Goal: Task Accomplishment & Management: Manage account settings

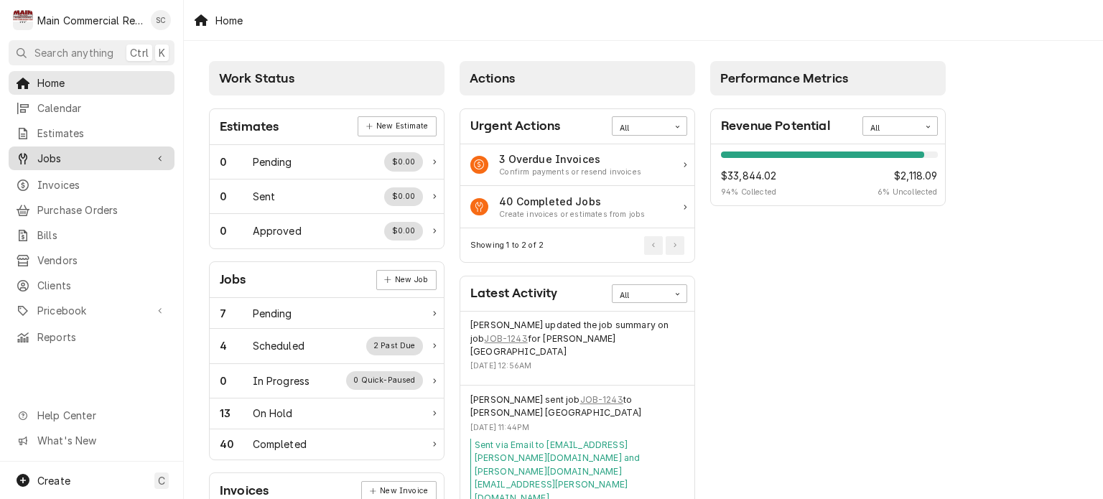
click at [63, 153] on span "Jobs" at bounding box center [91, 158] width 108 height 15
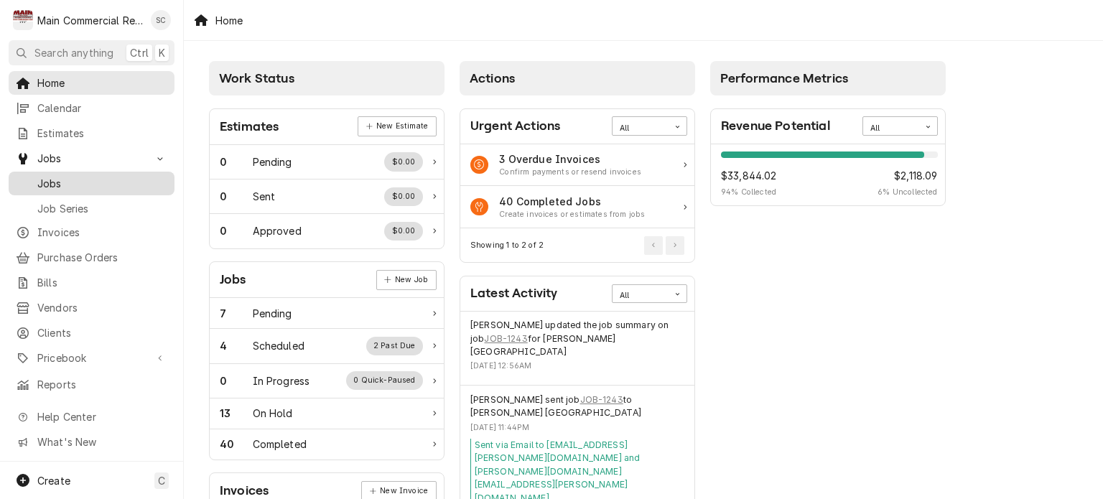
click at [60, 186] on div "Jobs" at bounding box center [91, 183] width 160 height 18
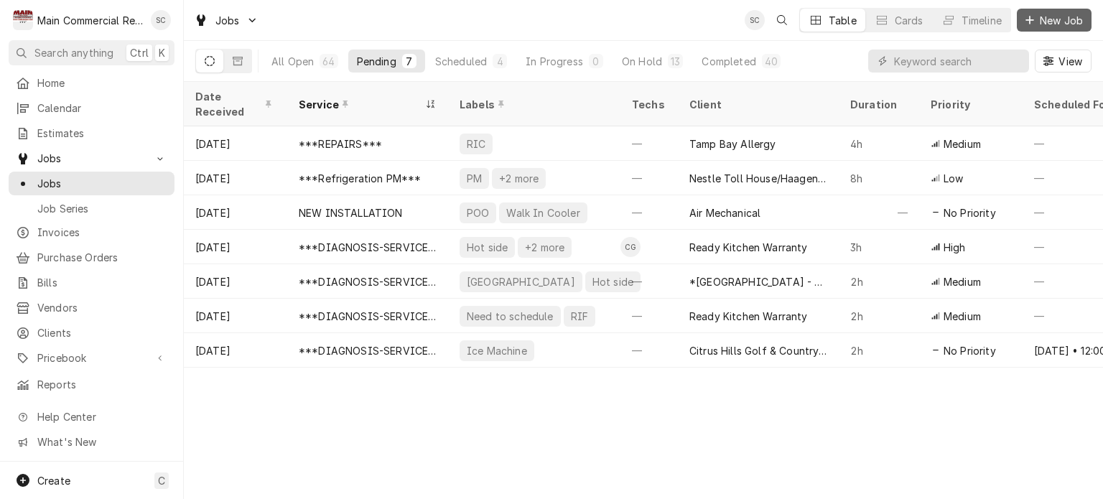
click at [1060, 19] on span "New Job" at bounding box center [1061, 20] width 49 height 15
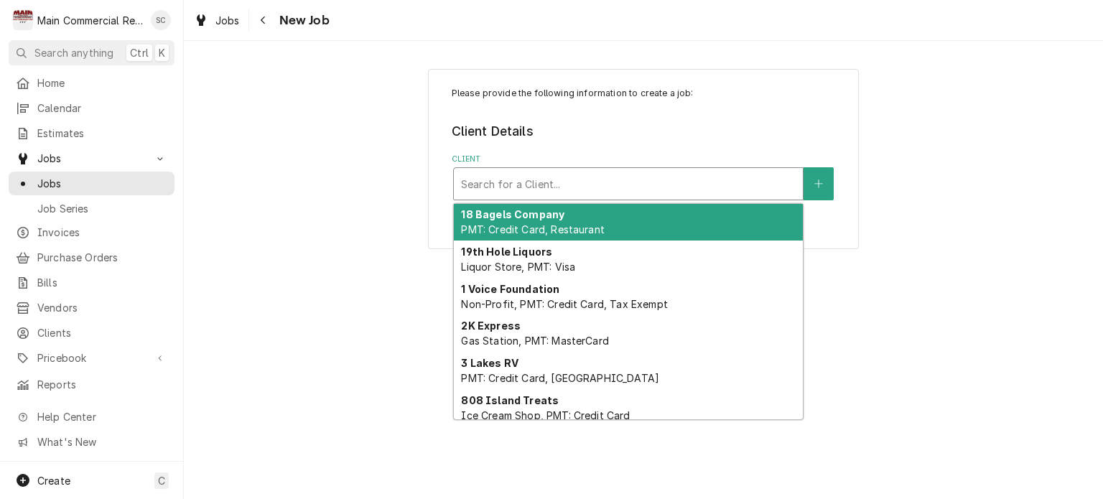
click at [512, 183] on div "Client" at bounding box center [628, 184] width 335 height 26
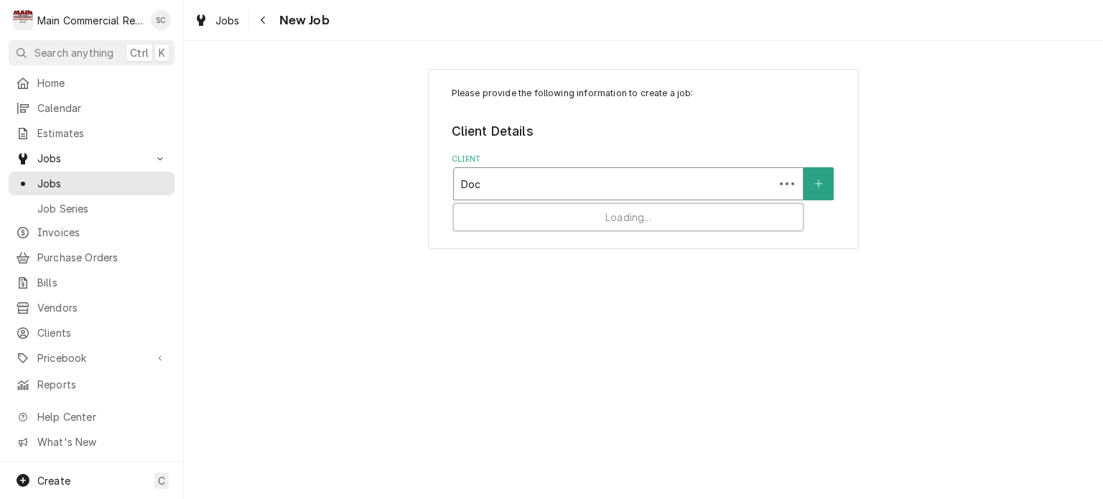
type input "Doc"
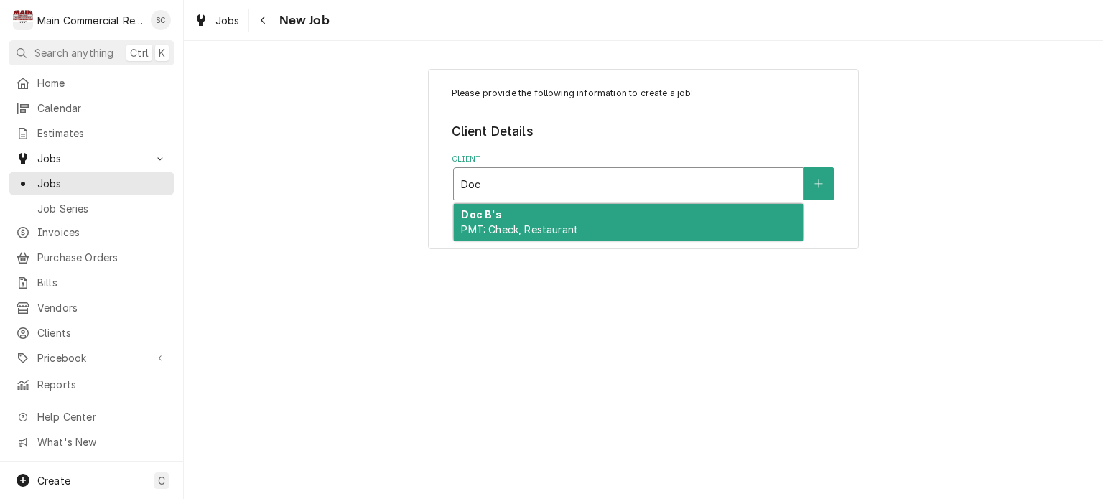
click at [485, 229] on span "PMT: Check, Restaurant" at bounding box center [519, 229] width 117 height 12
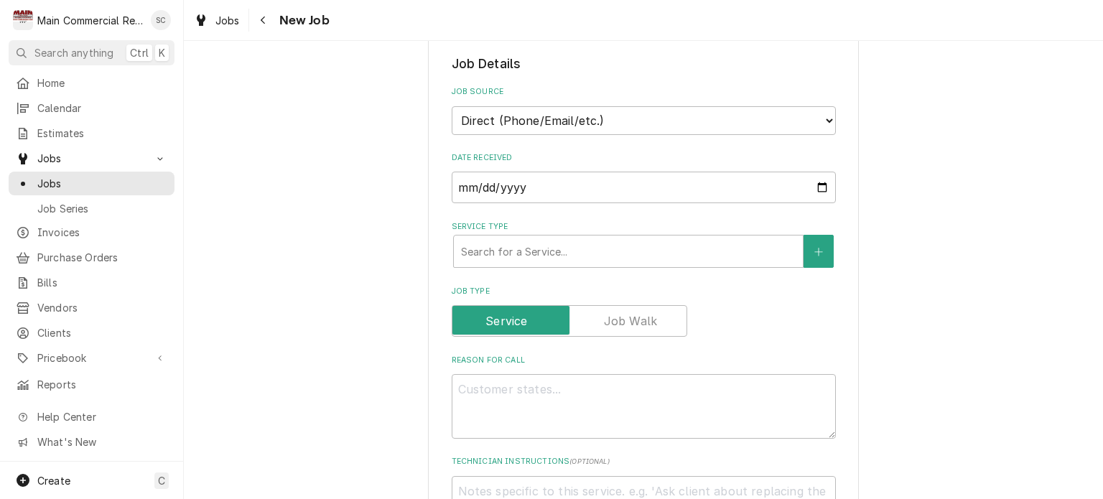
scroll to position [576, 0]
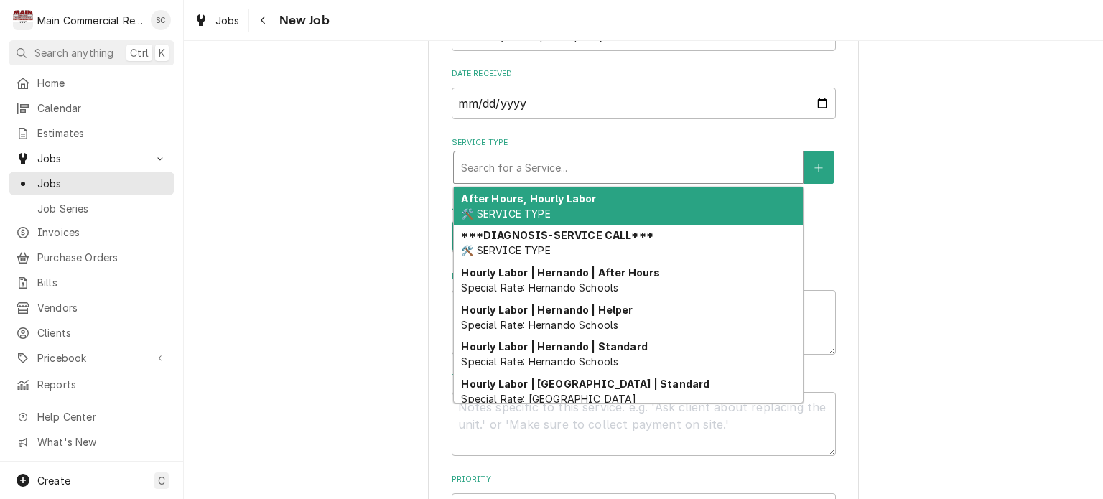
click at [738, 154] on div "Service Type" at bounding box center [628, 167] width 335 height 26
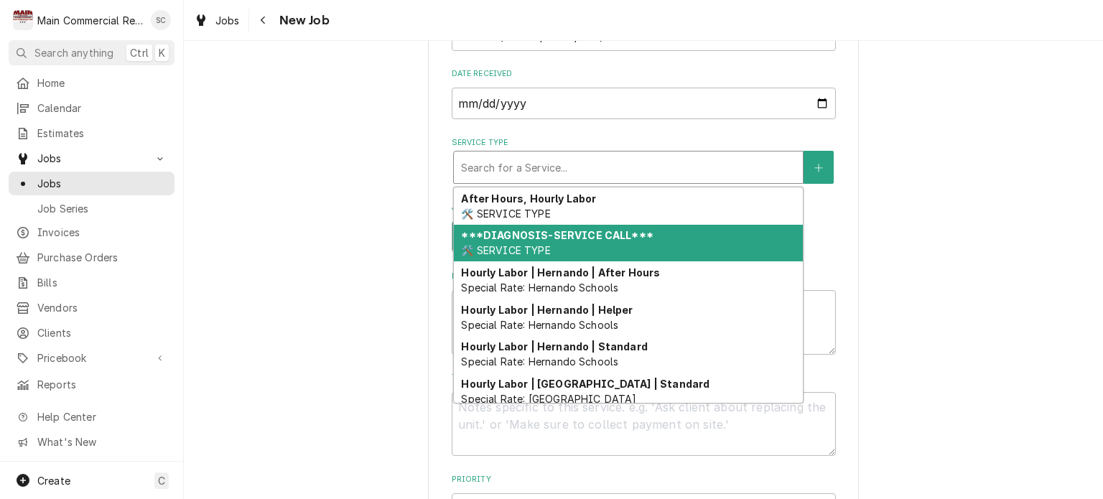
click at [602, 225] on div "***DIAGNOSIS-SERVICE CALL*** 🛠️ SERVICE TYPE" at bounding box center [628, 243] width 349 height 37
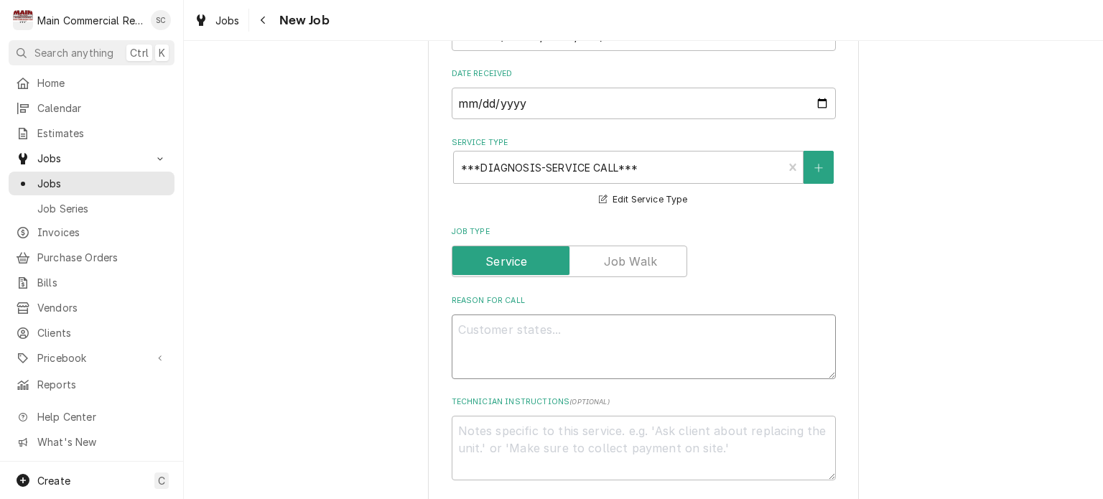
click at [525, 314] on textarea "Reason For Call" at bounding box center [644, 346] width 384 height 65
type textarea "x"
type textarea "R"
type textarea "x"
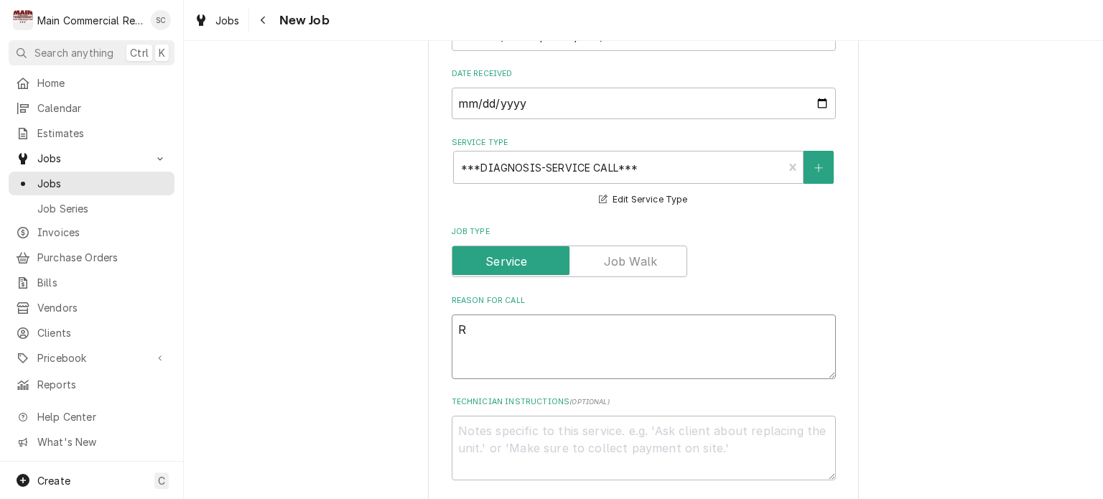
type textarea "Re"
type textarea "x"
type textarea "R"
type textarea "x"
type textarea "Rh"
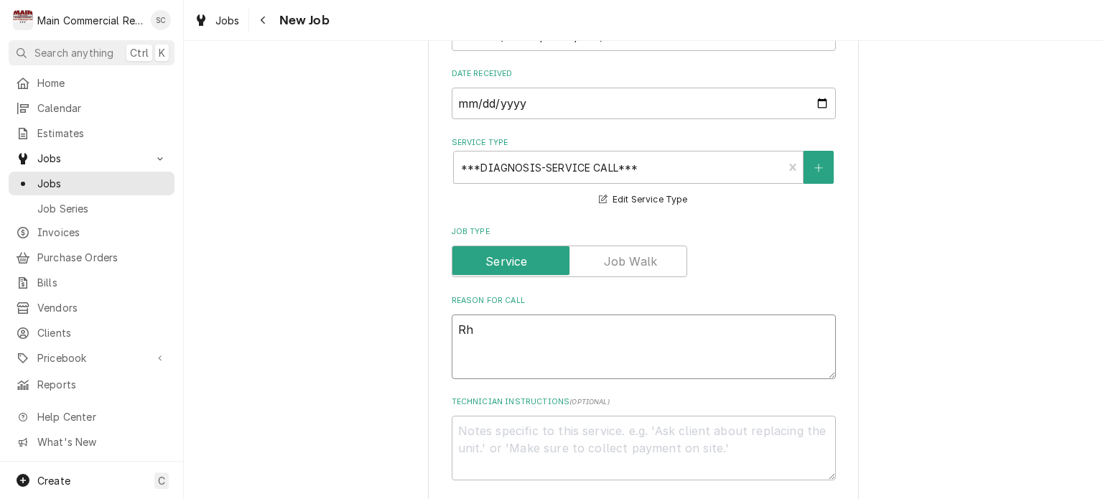
type textarea "x"
type textarea "Rhe"
type textarea "x"
type textarea "Rhet"
type textarea "x"
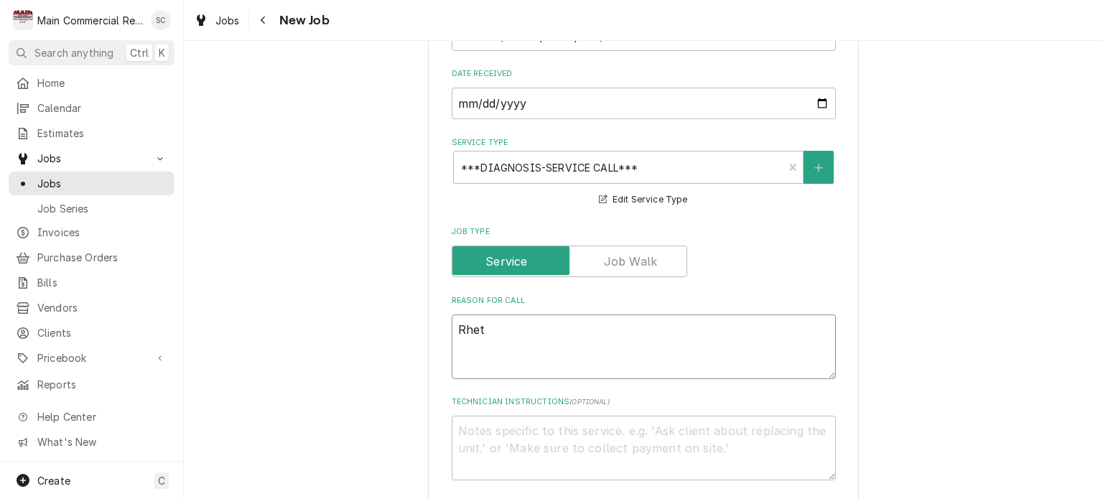
type textarea "Rhett"
type textarea "x"
type textarea "Rhet"
type textarea "x"
type textarea "Rhe"
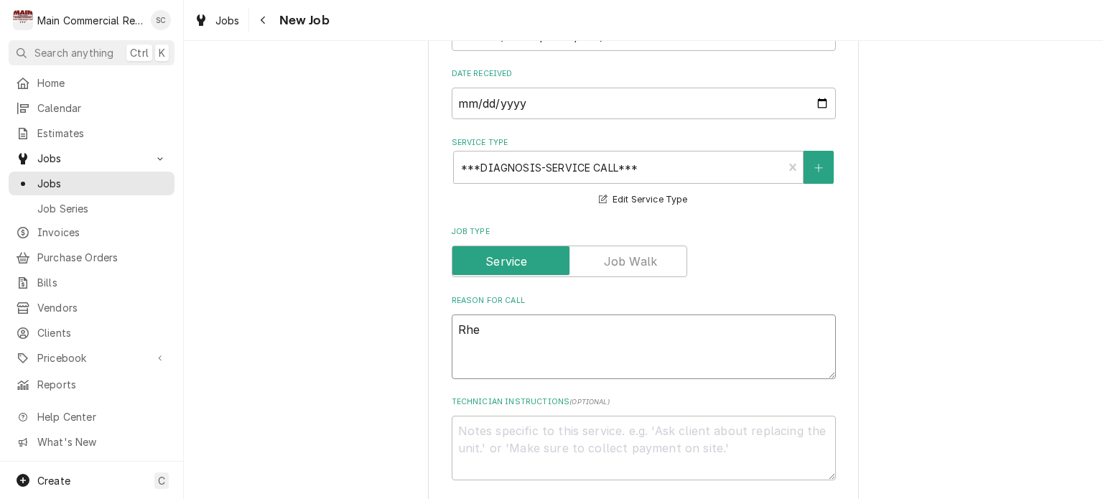
type textarea "x"
type textarea "Rh"
type textarea "x"
type textarea "R"
type textarea "x"
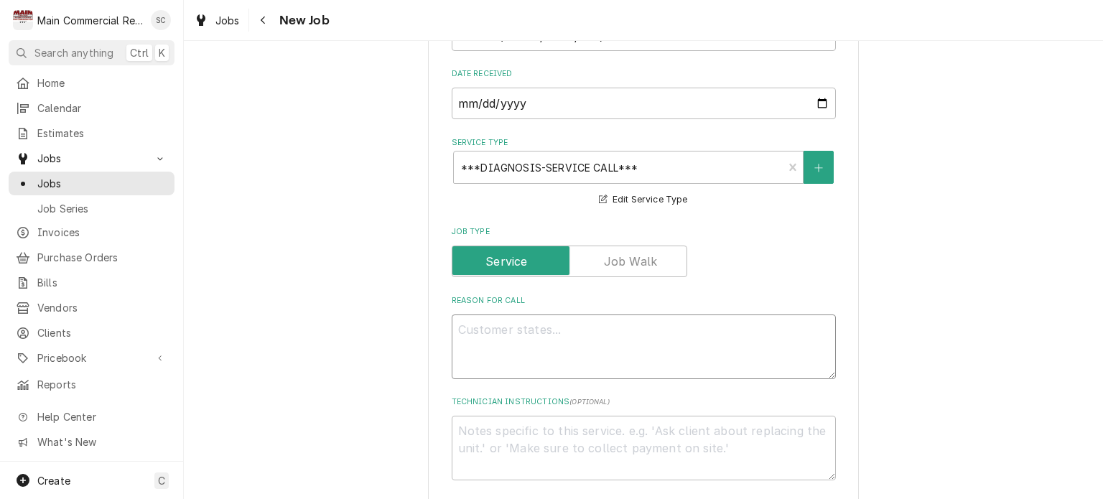
type textarea "x"
type textarea "L"
type textarea "x"
type textarea "Low"
type textarea "x"
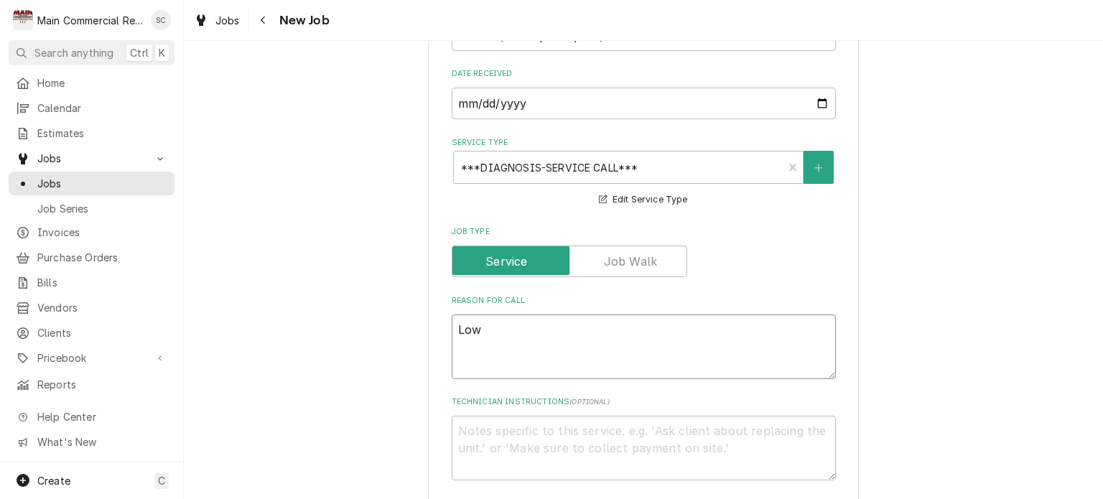
type textarea "Lowb"
type textarea "x"
type textarea "Lowbo"
type textarea "x"
type textarea "Lowboy"
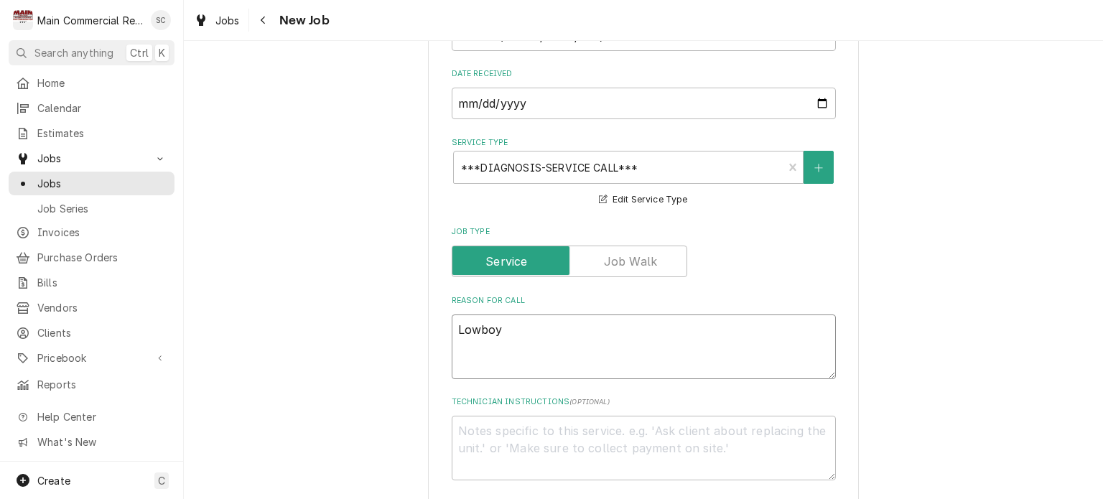
type textarea "x"
type textarea "Lowboys"
type textarea "x"
type textarea "Lowboys"
type textarea "x"
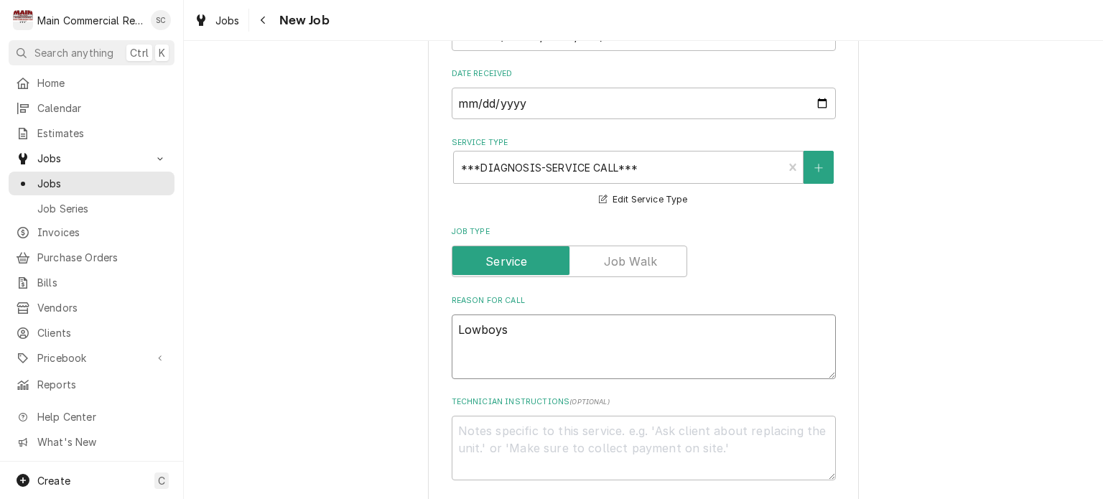
type textarea "Lowboys a"
type textarea "x"
type textarea "Lowboys ar"
type textarea "x"
type textarea "Lowboys are"
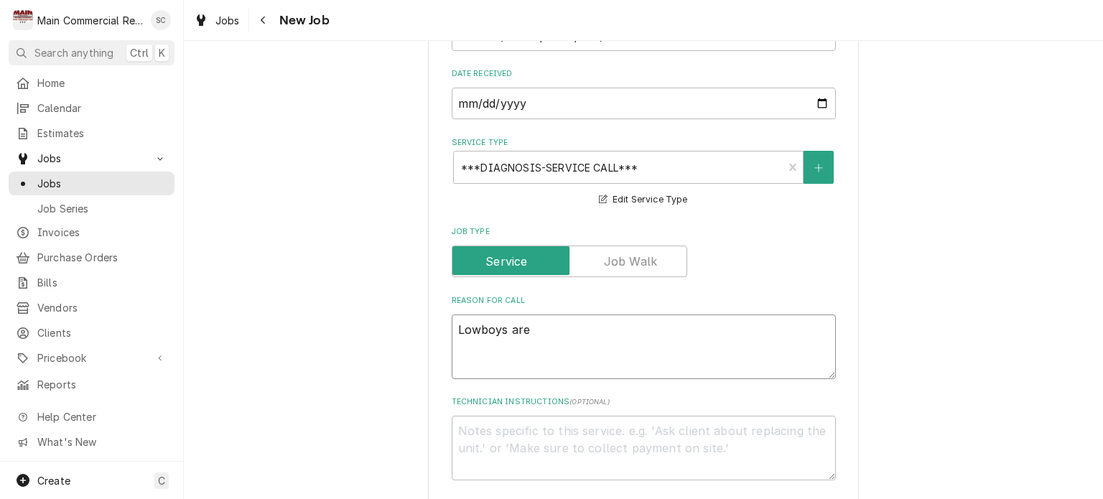
type textarea "x"
type textarea "Lowboys are"
type textarea "x"
type textarea "Lowboys are m"
type textarea "x"
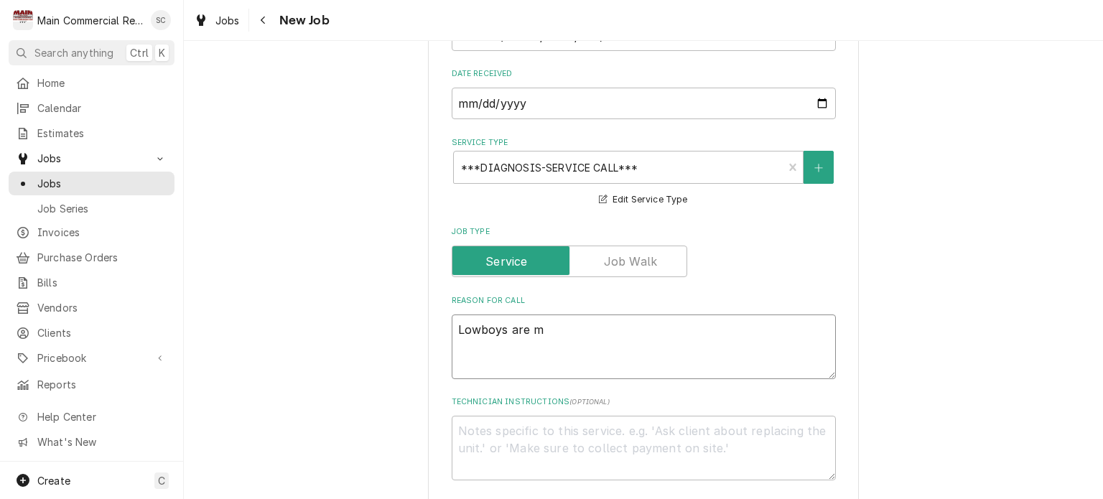
type textarea "Lowboys are ma"
type textarea "x"
type textarea "Lowboys are mak"
type textarea "x"
type textarea "Lowboys are maki"
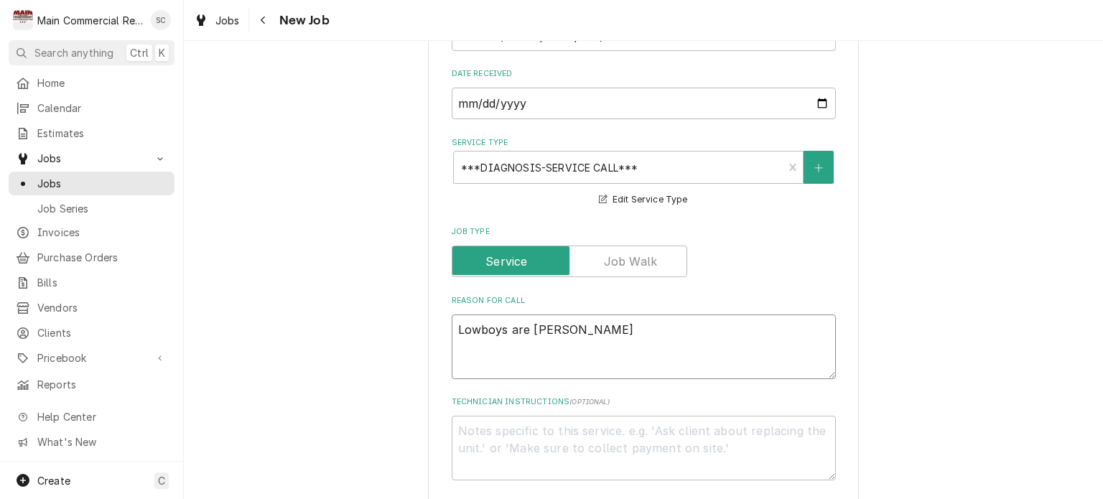
type textarea "x"
type textarea "Lowboys are makin"
type textarea "x"
type textarea "Lowboys are making"
type textarea "x"
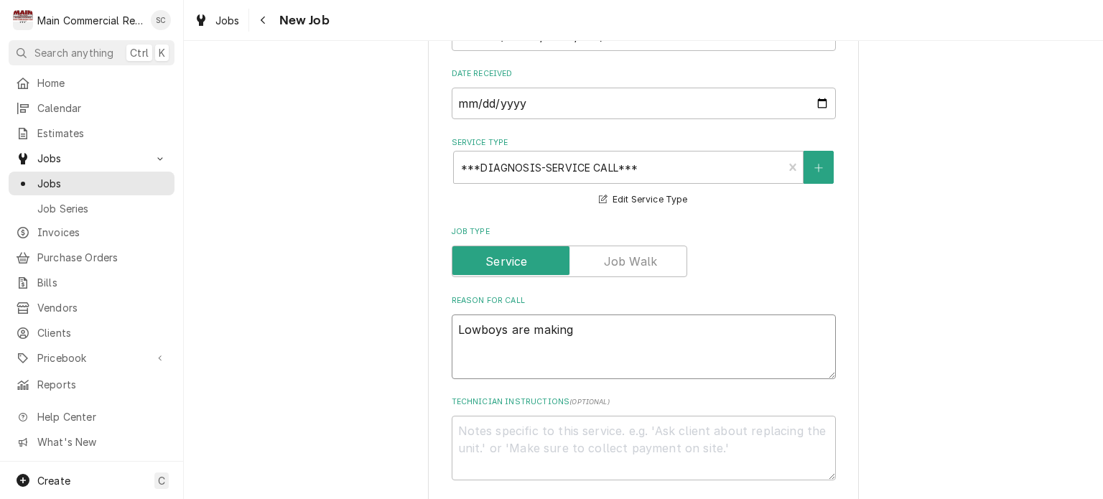
type textarea "Lowboys are making"
type textarea "x"
type textarea "Lowboys are making a"
type textarea "x"
type textarea "Lowboys are making a"
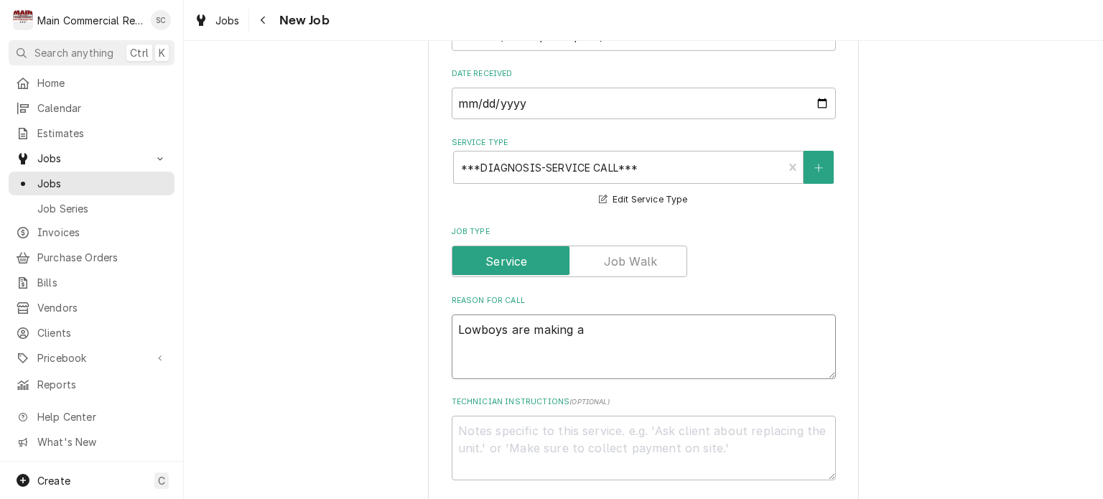
type textarea "x"
type textarea "Lowboys are making a r"
type textarea "x"
type textarea "Lowboys are making a re"
type textarea "x"
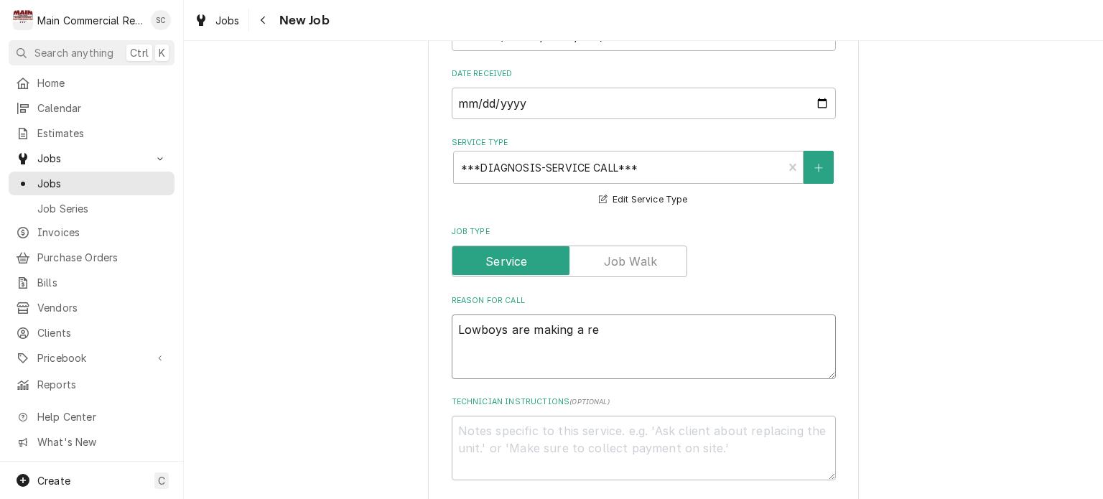
type textarea "Lowboys are making a rea"
type textarea "x"
type textarea "Lowboys are making a real"
type textarea "x"
type textarea "Lowboys are making a reall"
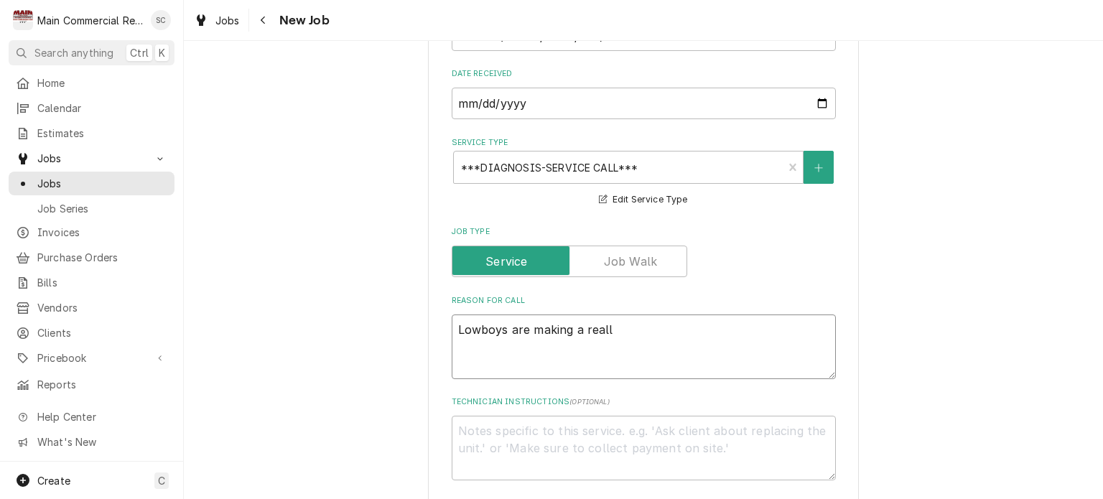
type textarea "x"
type textarea "Lowboys are making a really"
type textarea "x"
type textarea "Lowboys are making a really"
type textarea "x"
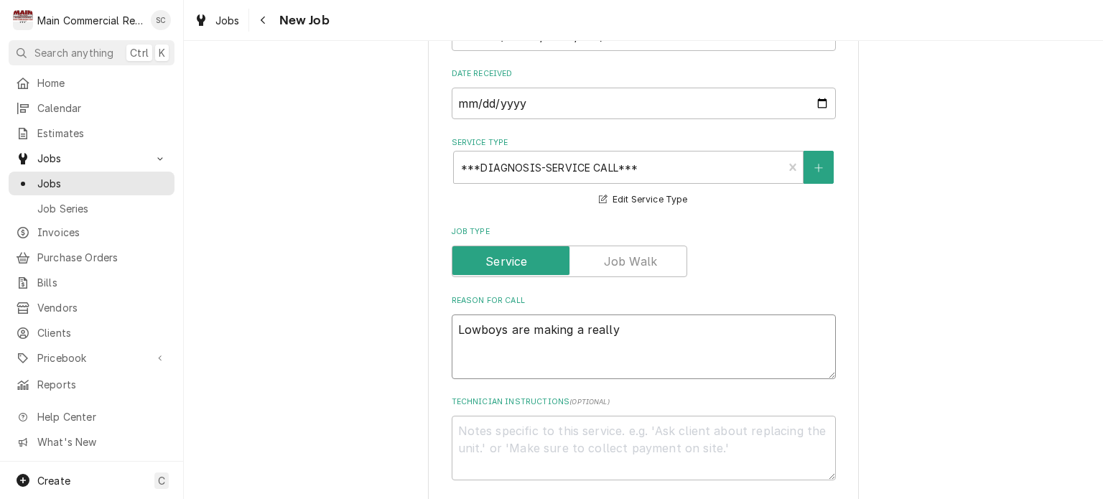
type textarea "Lowboys are making a really b"
type textarea "x"
type textarea "Lowboys are making a really ba"
type textarea "x"
type textarea "Lowboys are making a really bad"
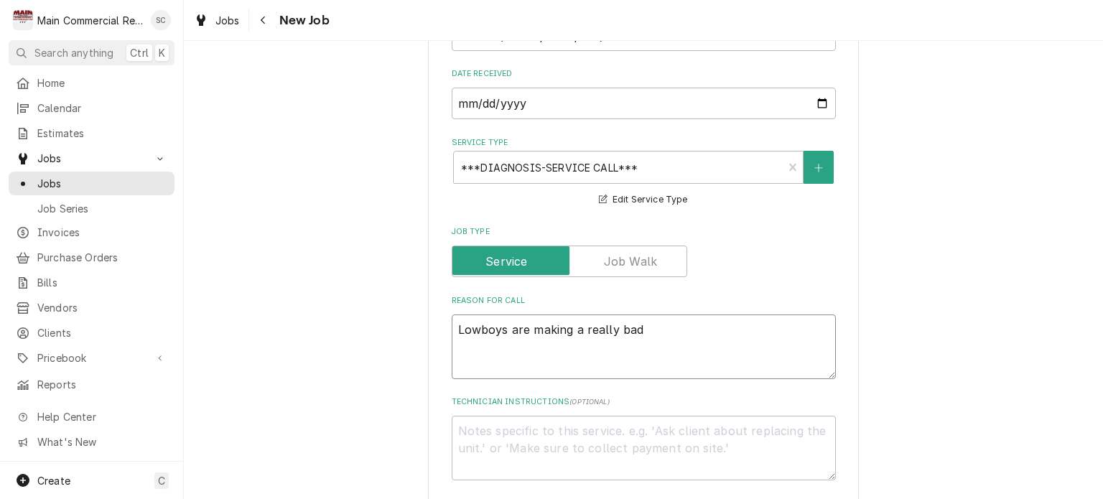
type textarea "x"
type textarea "Lowboys are making a really bad"
type textarea "x"
type textarea "Lowboys are making a really bad n"
type textarea "x"
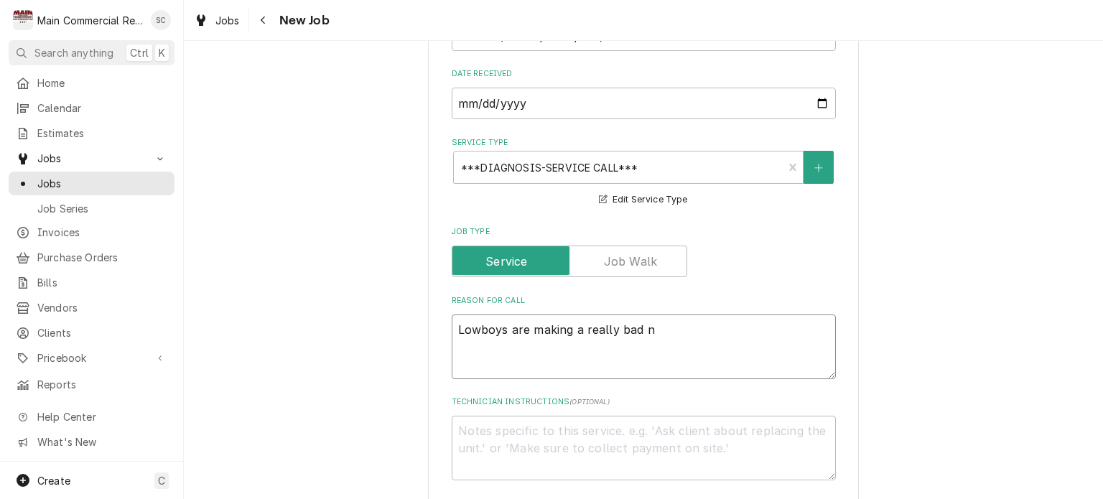
type textarea "Lowboys are making a really bad no"
type textarea "x"
type textarea "Lowboys are making a really bad noi"
type textarea "x"
type textarea "Lowboys are making a really bad nois"
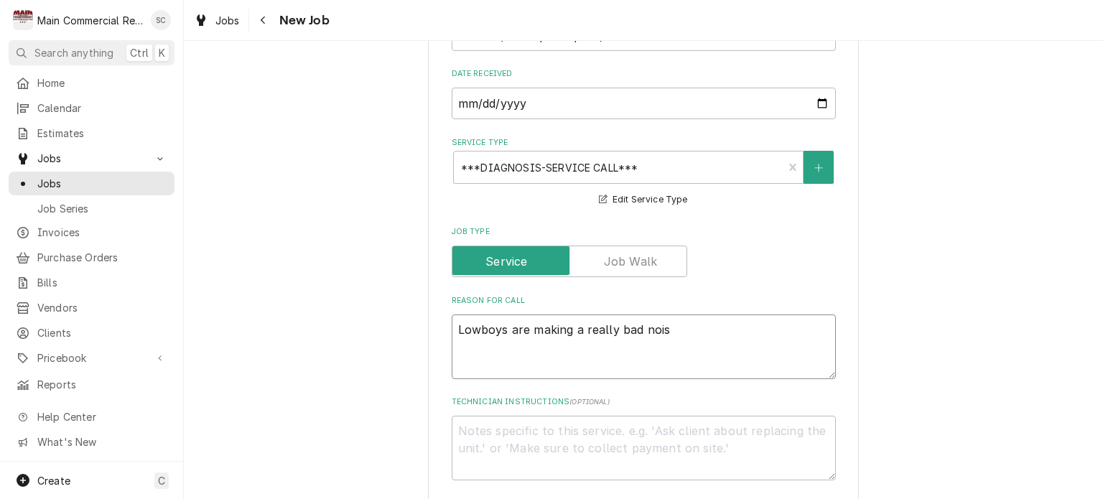
type textarea "x"
type textarea "Lowboys are making a really bad noise"
type textarea "x"
type textarea "Lowboys are making a really bad noise."
type textarea "x"
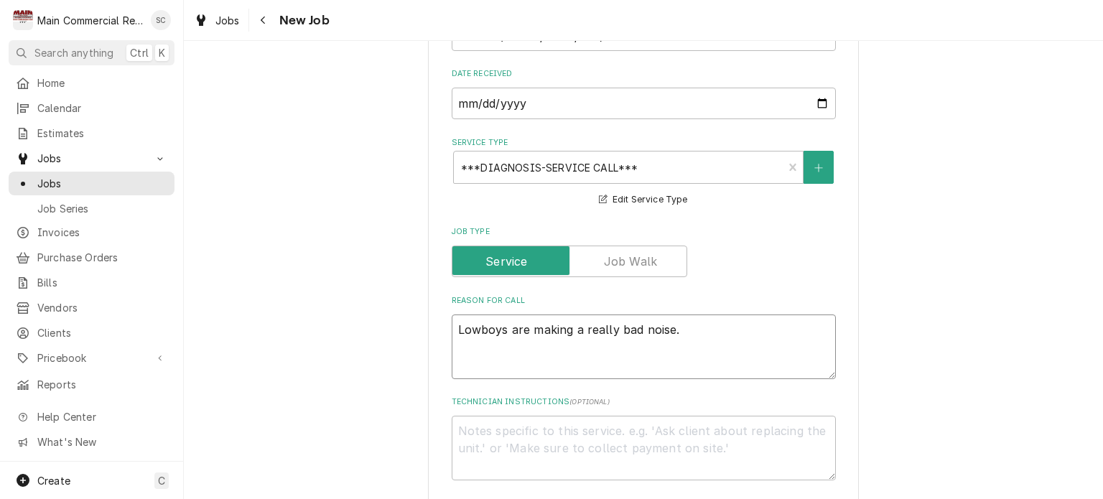
type textarea "Lowboys are making a really bad noise."
type textarea "x"
type textarea "Lowboys are making a really bad noise. R"
type textarea "x"
type textarea "Lowboys are making a really bad noise."
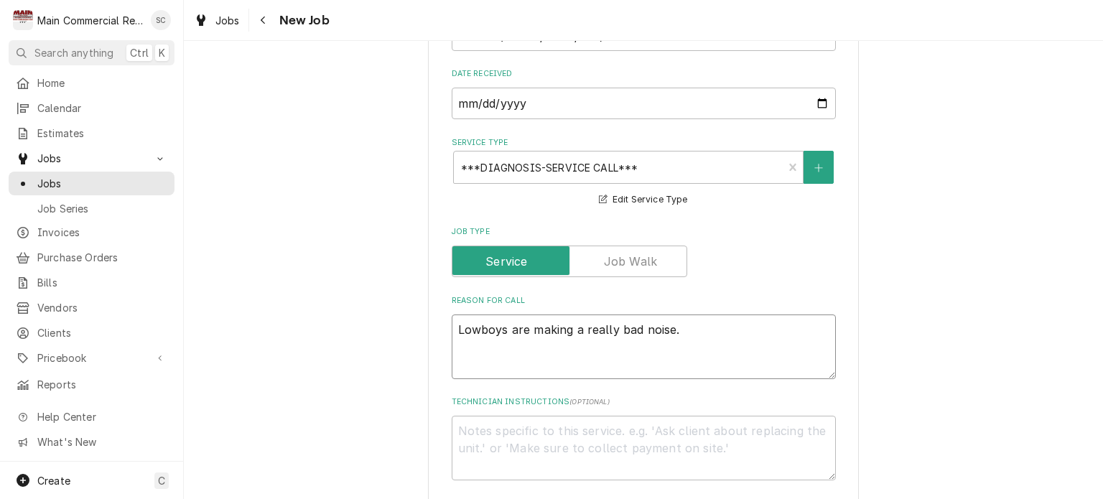
type textarea "x"
type textarea "Lowboys are making a really bad noise. P"
type textarea "x"
type textarea "Lowboys are making a really bad noise. Pe"
type textarea "x"
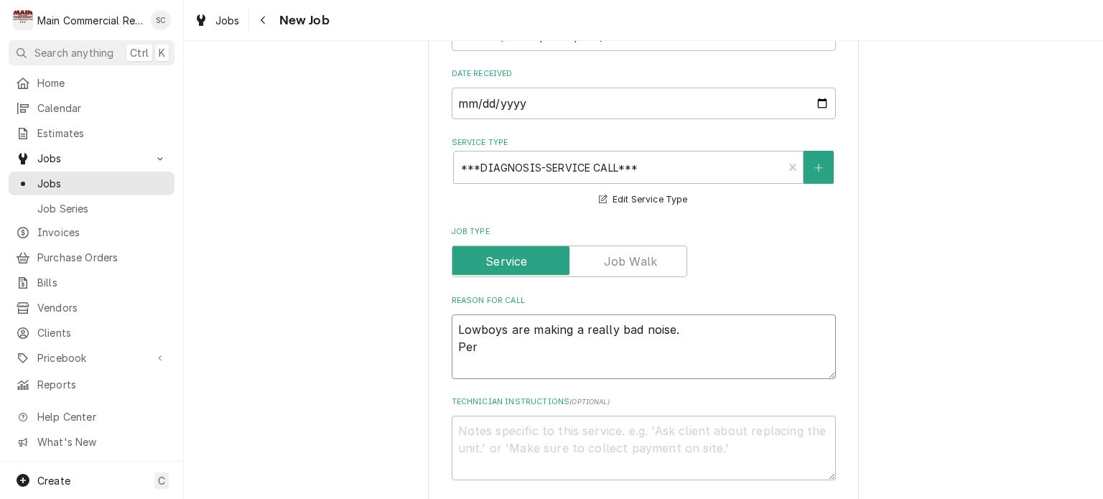
type textarea "Lowboys are making a really bad noise. Per"
type textarea "x"
type textarea "Lowboys are making a really bad noise. Per R"
type textarea "x"
type textarea "Lowboys are making a really bad noise. Per Rh"
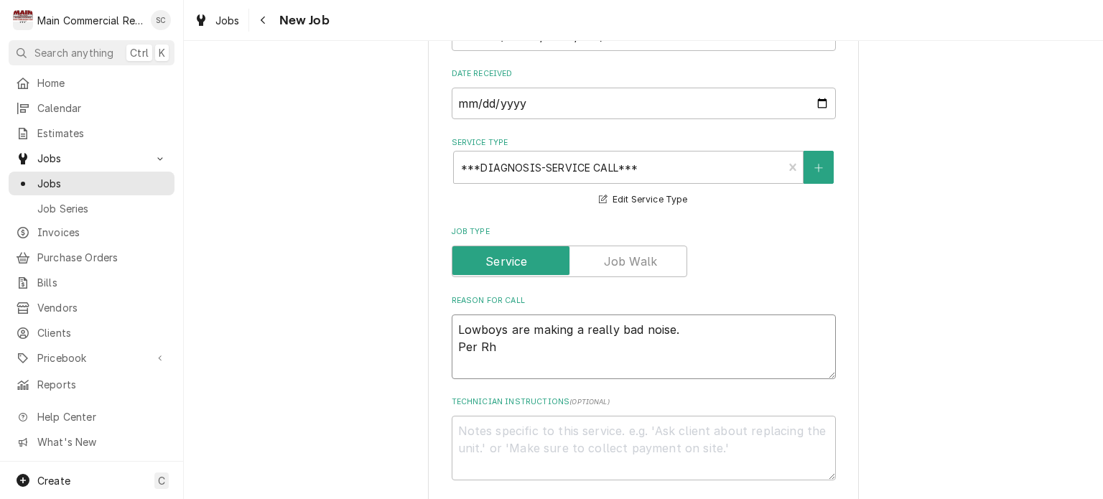
type textarea "x"
type textarea "Lowboys are making a really bad noise. Per Rhe"
type textarea "x"
type textarea "Lowboys are making a really bad noise. Per Rhet"
type textarea "x"
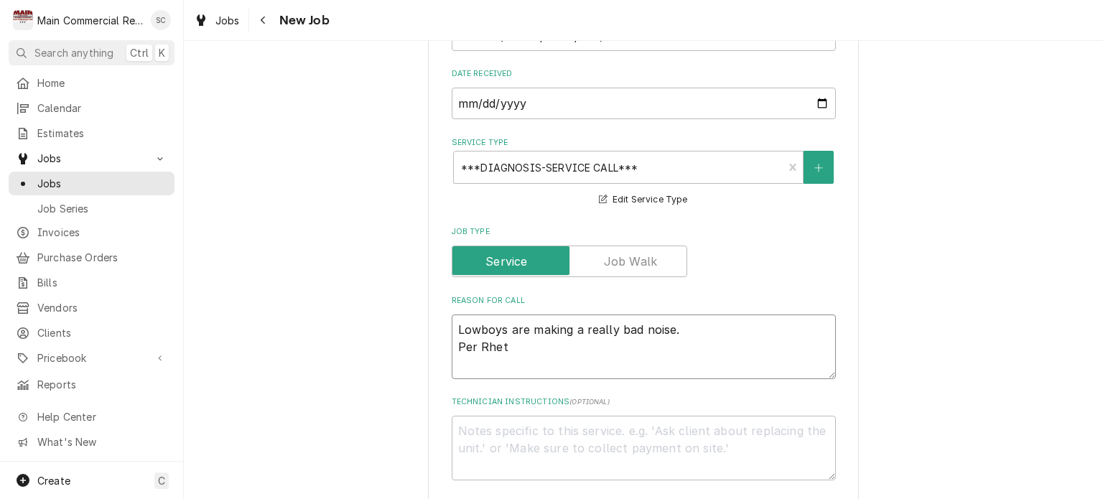
type textarea "Lowboys are making a really bad noise. Per Rhett"
type textarea "x"
type textarea "Lowboys are making a really bad noise. Per Rhett"
type textarea "x"
type textarea "Lowboys are making a really bad noise. Per Rhett 8"
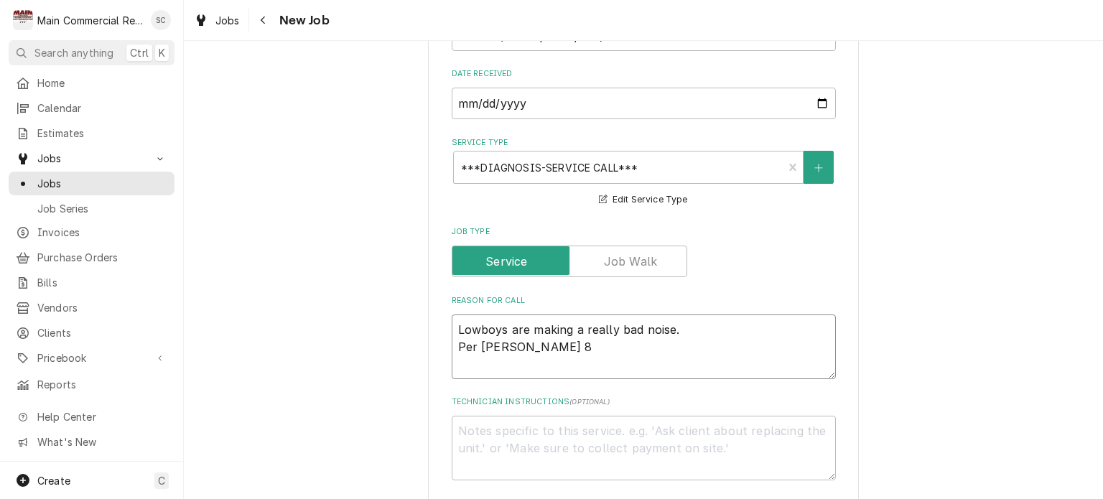
type textarea "x"
type textarea "Lowboys are making a really bad noise. Per Rhett 81"
type textarea "x"
type textarea "Lowboys are making a really bad noise. Per Rhett 817"
type textarea "x"
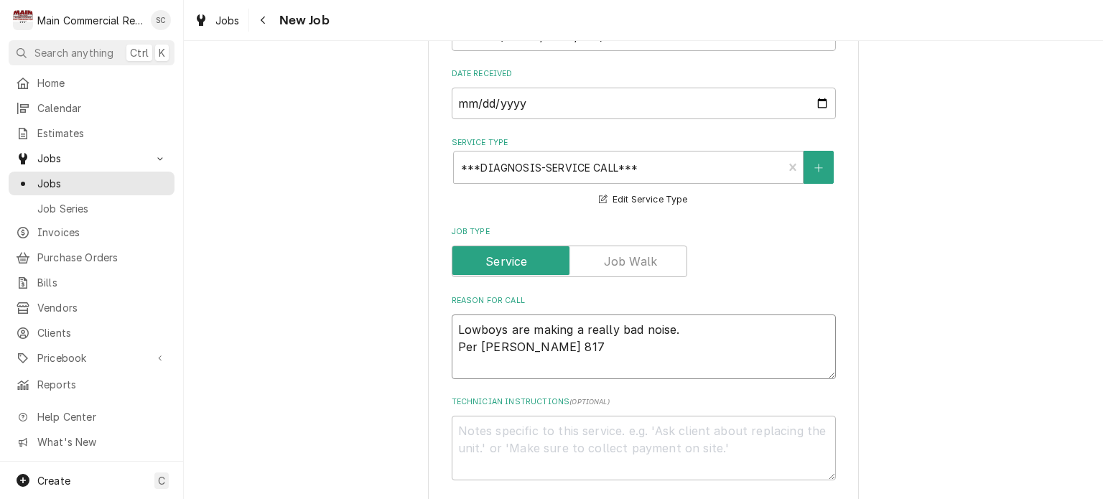
type textarea "Lowboys are making a really bad noise. Per Rhett 817-"
type textarea "x"
type textarea "Lowboys are making a really bad noise. Per Rhett 817-9"
type textarea "x"
type textarea "Lowboys are making a really bad noise. Per Rhett 817-99"
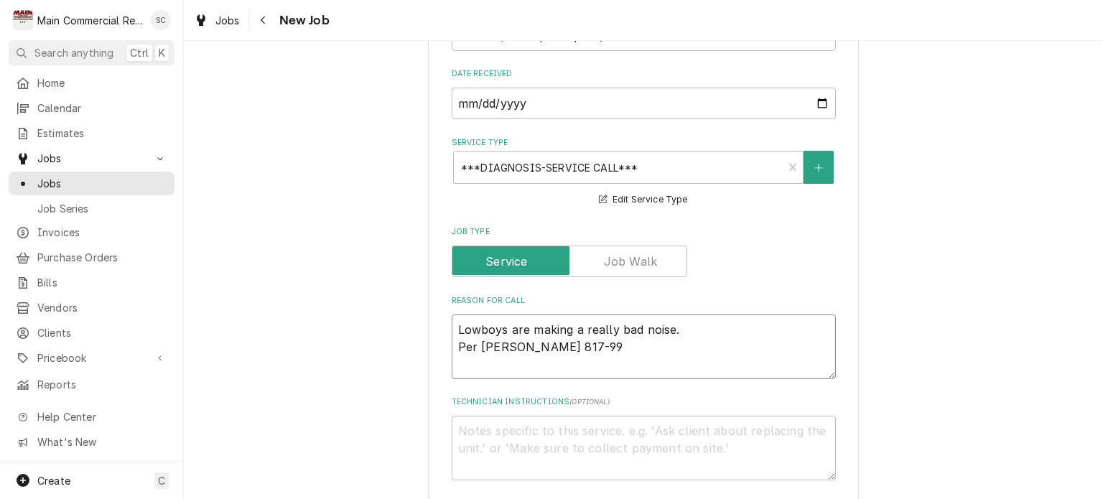
type textarea "x"
type textarea "Lowboys are making a really bad noise. Per Rhett 817-995"
type textarea "x"
type textarea "Lowboys are making a really bad noise. Per Rhett 817-995-"
type textarea "x"
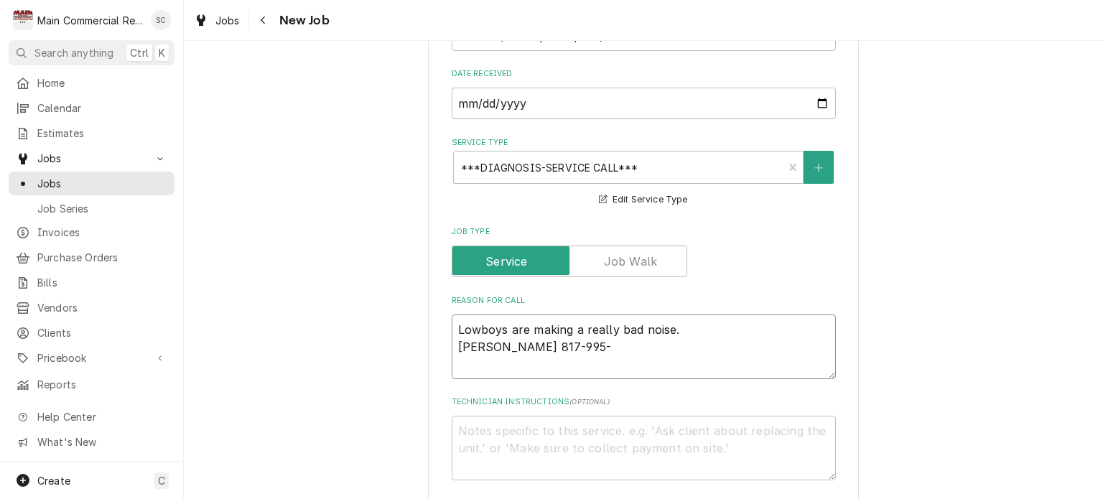
type textarea "Lowboys are making a really bad noise. Per Rhett 817-995-2"
type textarea "x"
type textarea "Lowboys are making a really bad noise. Per Rhett 817-995-27"
type textarea "x"
type textarea "Lowboys are making a really bad noise. Per Rhett 817-995-275"
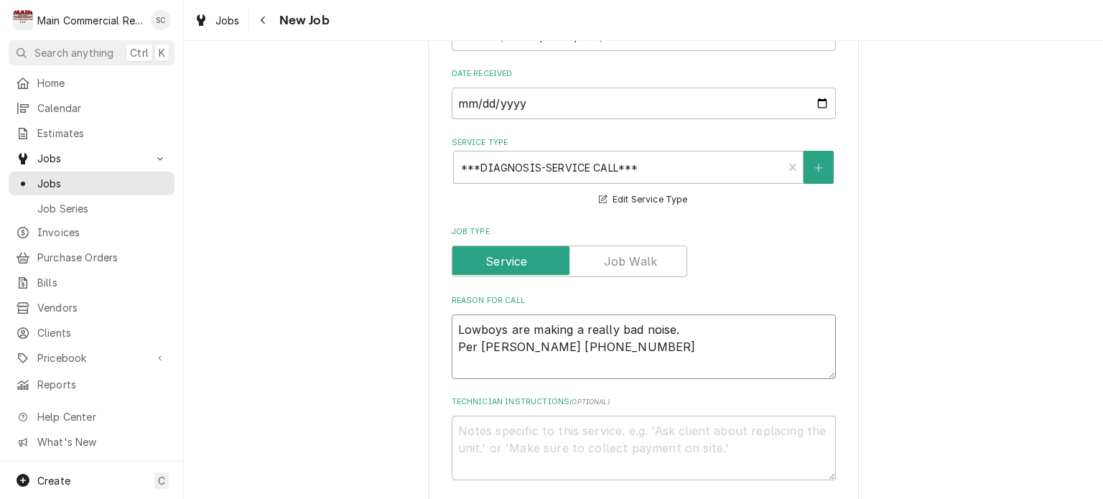
type textarea "x"
type textarea "Lowboys are making a really bad noise. Per Rhett 817-995-2756"
type textarea "x"
type textarea "Lowboys are making a really bad noise. Per Rhett 817-995-2756,"
type textarea "x"
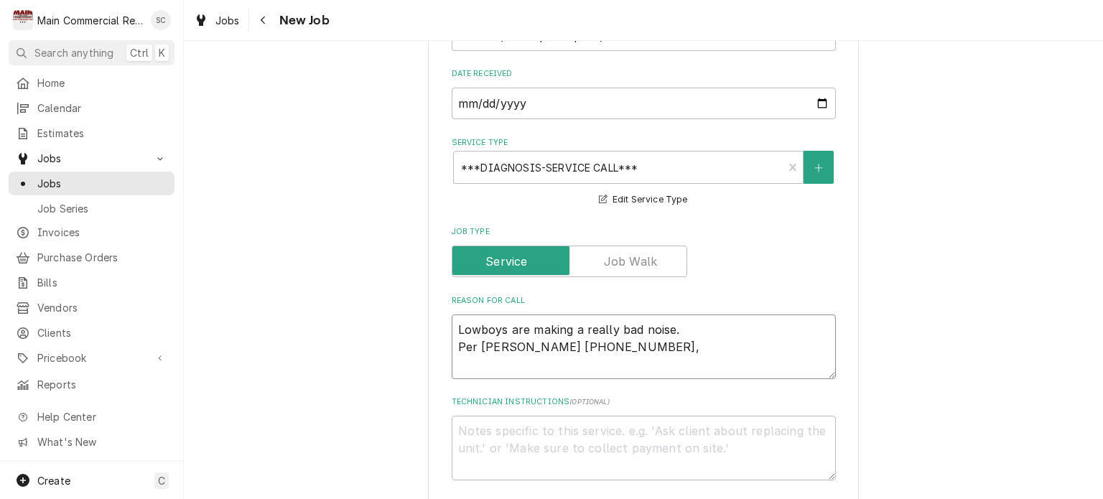
type textarea "Lowboys are making a really bad noise. Per Rhett 817-995-2756,"
type textarea "x"
type textarea "Lowboys are making a really bad noise. Per Rhett 817-995-2756, h"
type textarea "x"
type textarea "Lowboys are making a really bad noise. Per Rhett 817-995-2756, he"
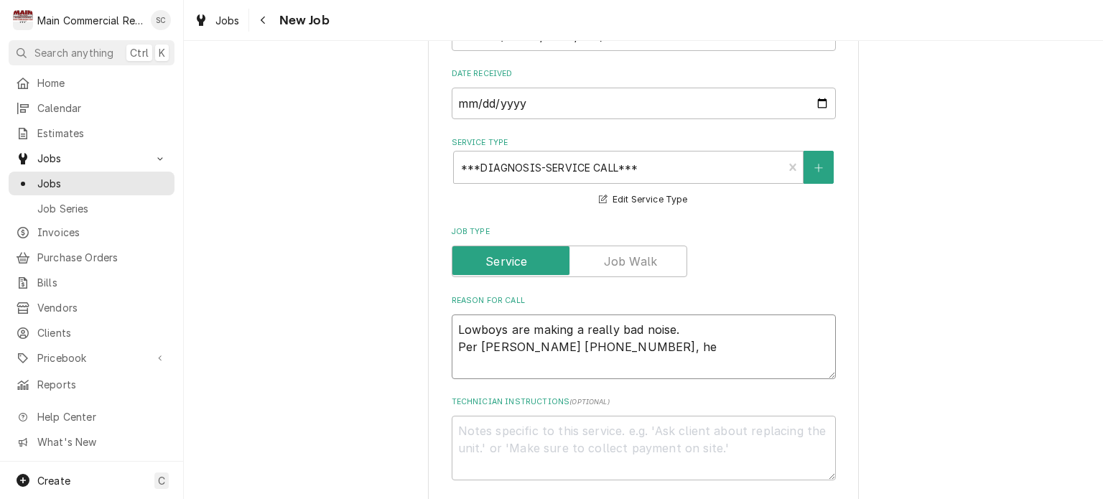
type textarea "x"
type textarea "Lowboys are making a really bad noise. Per Rhett 817-995-2756, he"
type textarea "x"
type textarea "Lowboys are making a really bad noise. Per Rhett 817-995-2756, he ap"
type textarea "x"
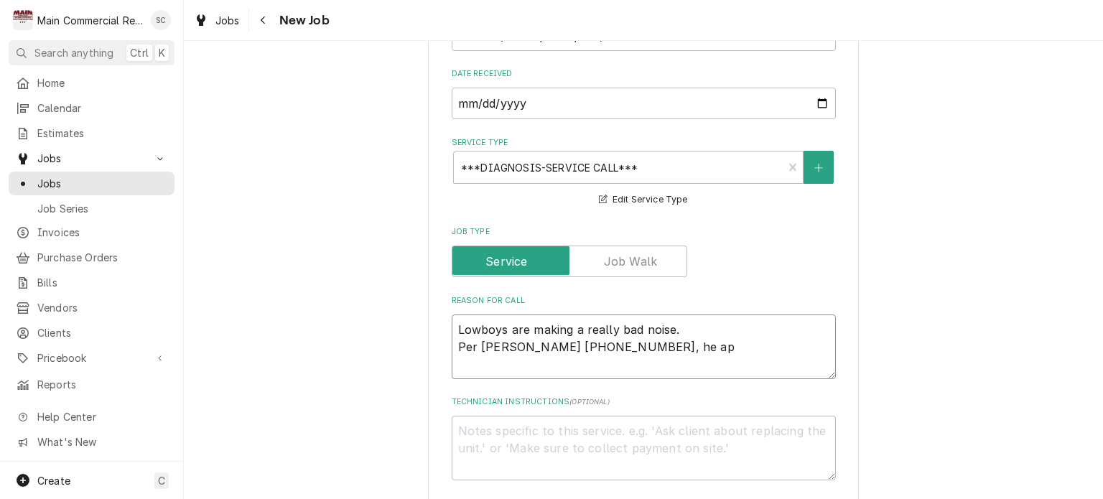
type textarea "Lowboys are making a really bad noise. Per Rhett 817-995-2756, he app"
type textarea "x"
type textarea "Lowboys are making a really bad noise. Per Rhett 817-995-2756, he appr"
type textarea "x"
type textarea "Lowboys are making a really bad noise. Per Rhett 817-995-2756, he appro"
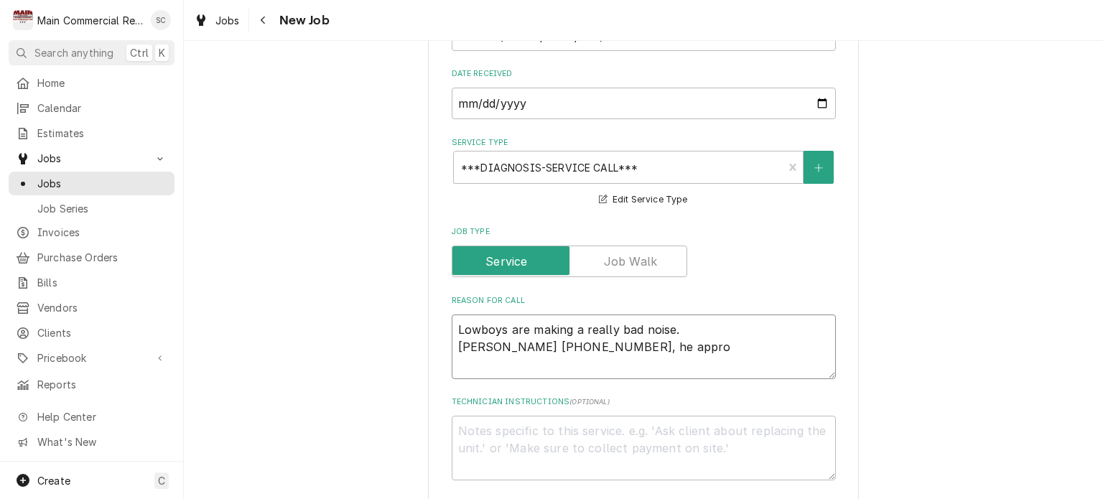
type textarea "x"
type textarea "Lowboys are making a really bad noise. Per Rhett 817-995-2756, he approv"
type textarea "x"
type textarea "Lowboys are making a really bad noise. Per Rhett 817-995-2756, he approve"
type textarea "x"
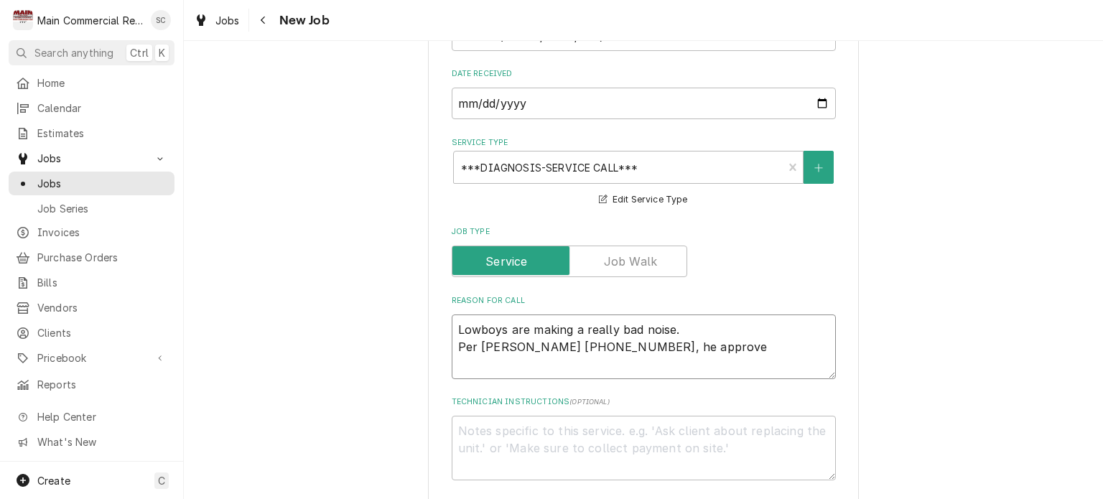
type textarea "Lowboys are making a really bad noise. Per Rhett 817-995-2756, he approved"
type textarea "x"
type textarea "Lowboys are making a really bad noise. Per Rhett 817-995-2756, he approved"
type textarea "x"
type textarea "Lowboys are making a really bad noise. Per Rhett 817-995-2756, he approved af"
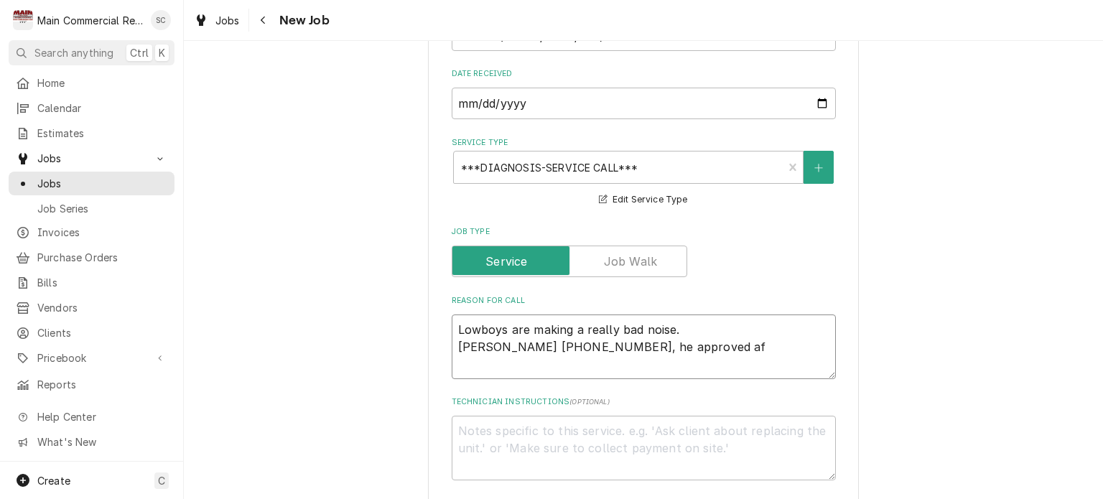
type textarea "x"
type textarea "Lowboys are making a really bad noise. Per Rhett 817-995-2756, he approved aft"
type textarea "x"
type textarea "Lowboys are making a really bad noise. Per Rhett 817-995-2756, he approved afte"
type textarea "x"
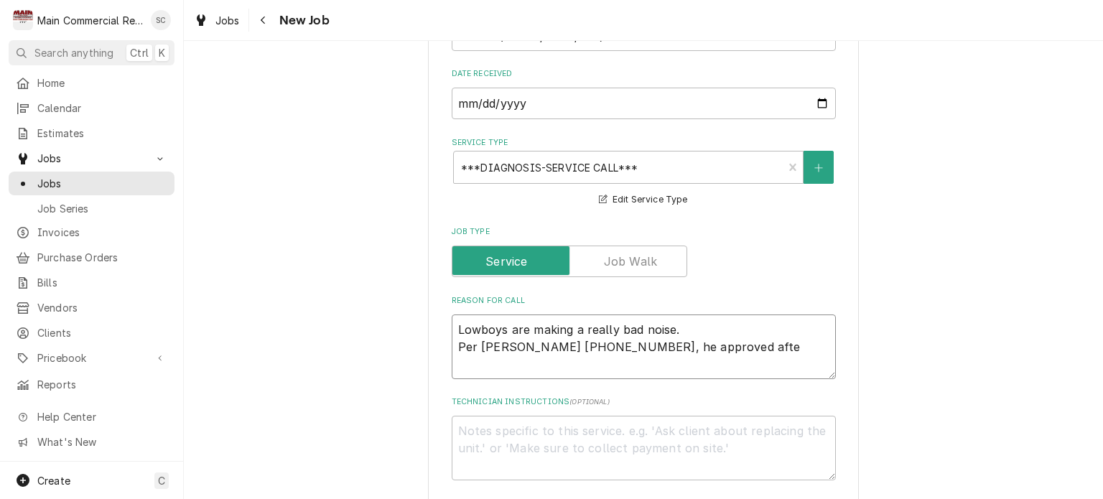
type textarea "Lowboys are making a really bad noise. Per Rhett 817-995-2756, he approved after"
type textarea "x"
type textarea "Lowboys are making a really bad noise. Per Rhett 817-995-2756, he approved after"
type textarea "x"
type textarea "Lowboys are making a really bad noise. Per Rhett 817-995-2756, he approved afte…"
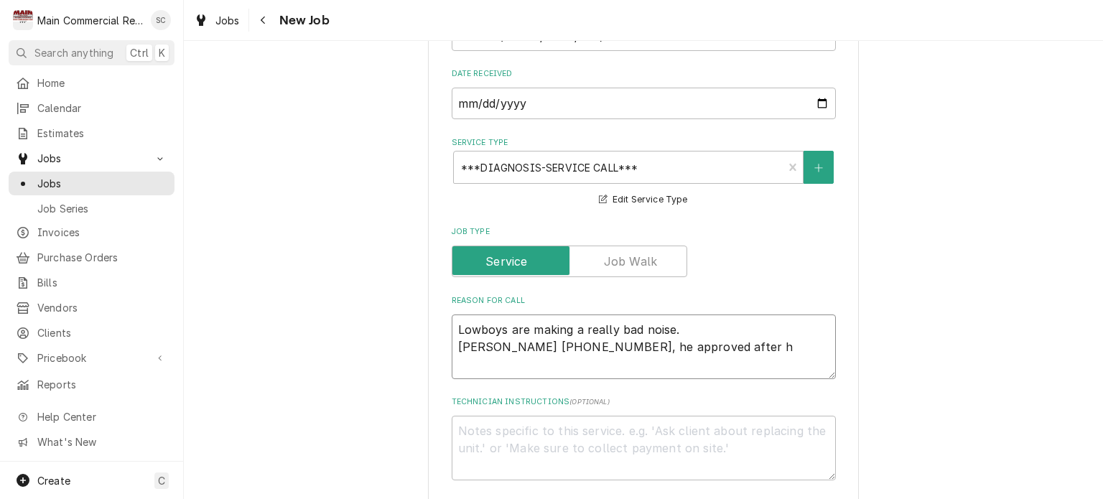
type textarea "x"
type textarea "Lowboys are making a really bad noise. Per Rhett 817-995-2756, he approved afte…"
type textarea "x"
type textarea "Lowboys are making a really bad noise. Per Rhett 817-995-2756, he approved afte…"
type textarea "x"
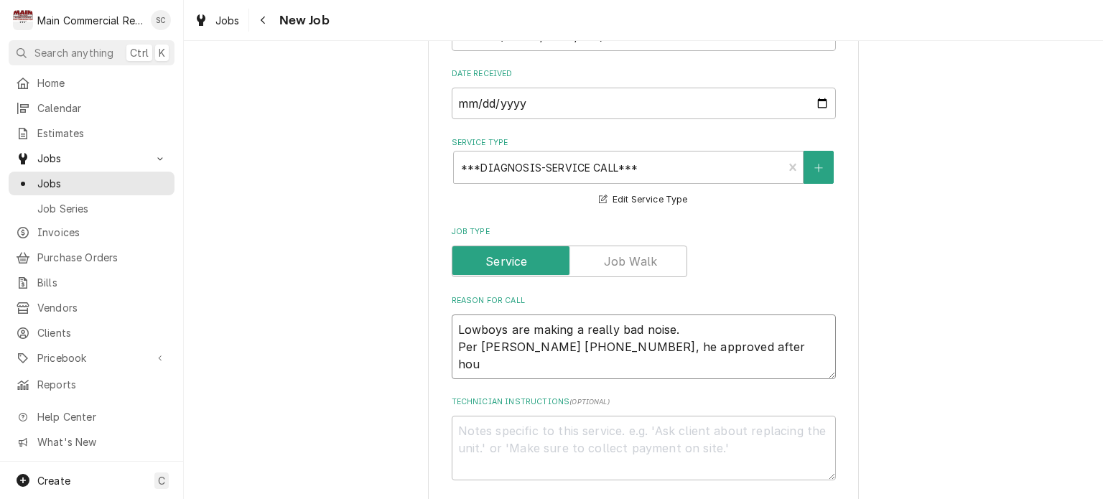
type textarea "Lowboys are making a really bad noise. Per Rhett 817-995-2756, he approved afte…"
type textarea "x"
type textarea "Lowboys are making a really bad noise. Per Rhett 817-995-2756, he approved afte…"
type textarea "x"
type textarea "Lowboys are making a really bad noise. Per Rhett 817-995-2756, he approved afte…"
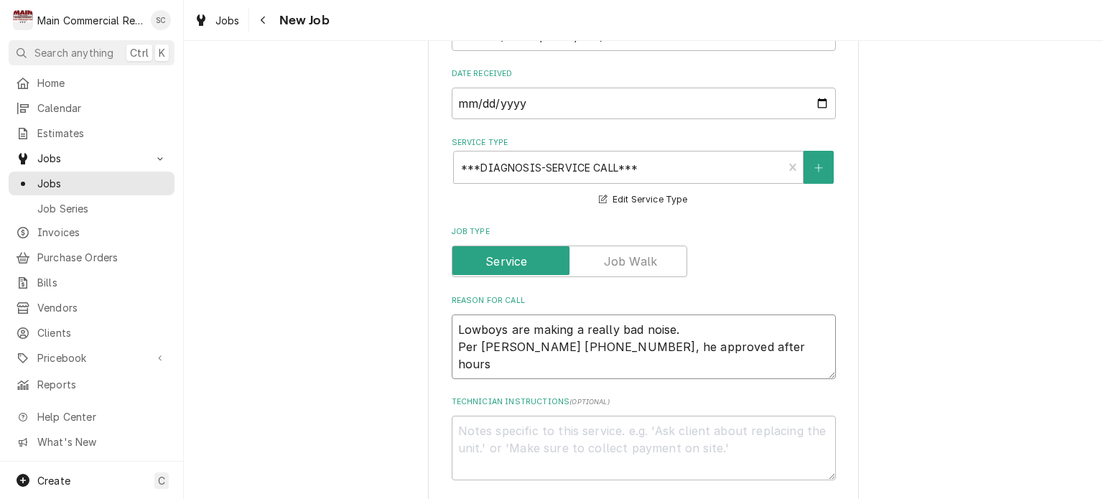
type textarea "x"
type textarea "Lowboys are making a really bad noise. Per Rhett 817-995-2756, he approved afte…"
type textarea "x"
type textarea "Lowboys are making a really bad noise. Per Rhett 817-995-2756, he approved afte…"
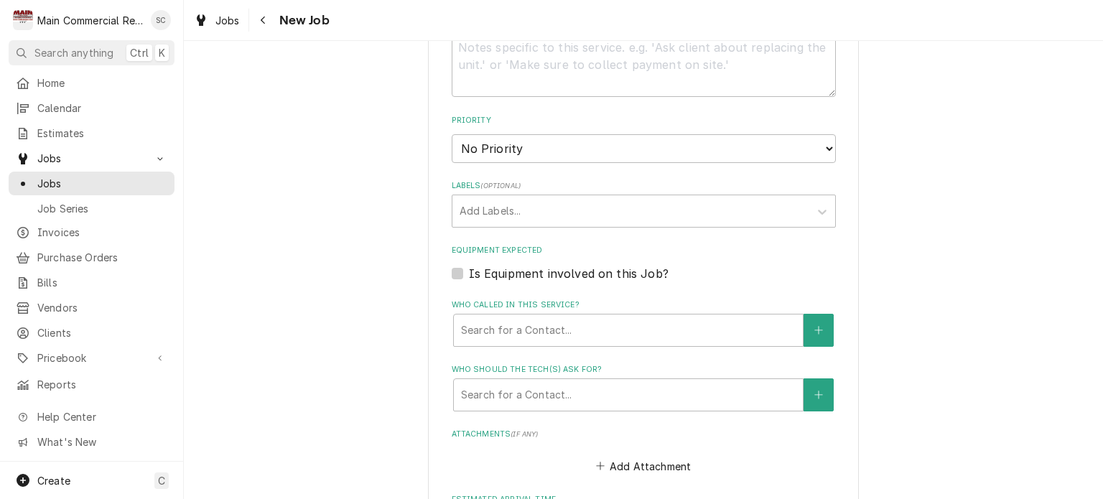
scroll to position [1028, 0]
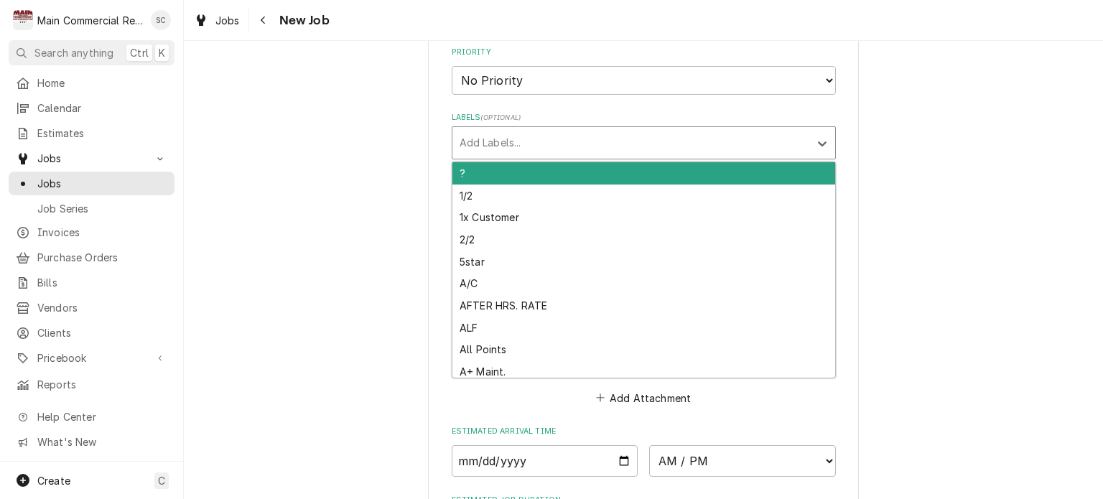
click at [609, 130] on div "Labels" at bounding box center [630, 143] width 342 height 26
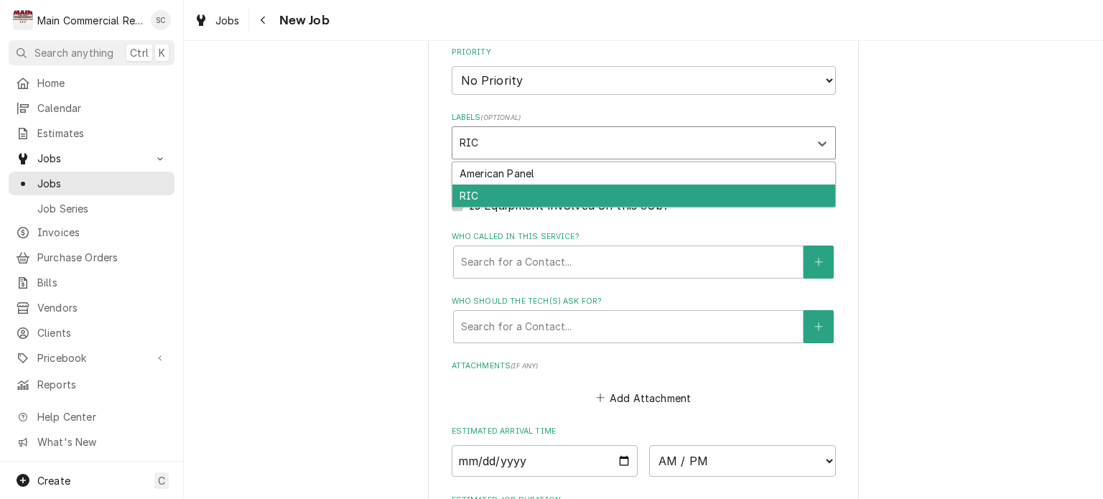
click at [483, 184] on div "RIC" at bounding box center [643, 195] width 383 height 22
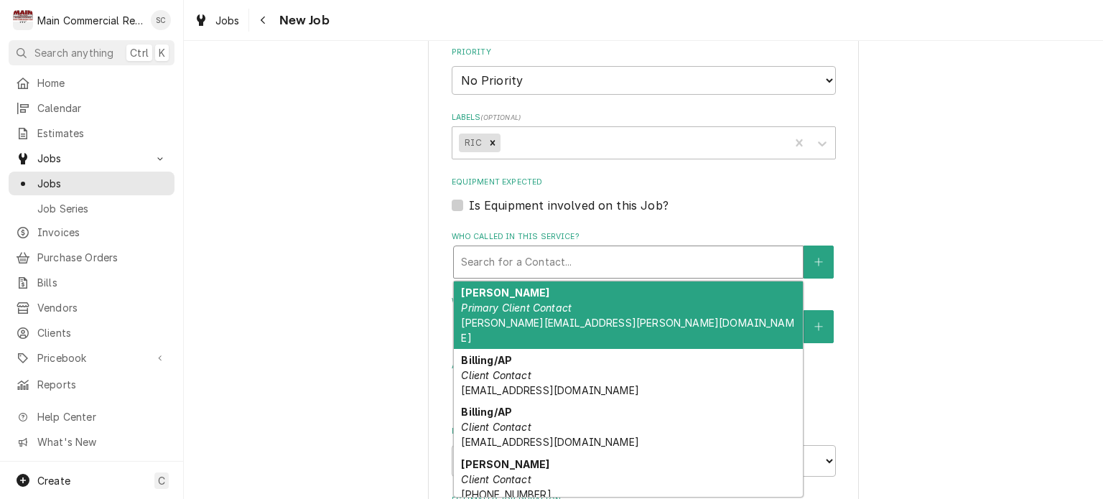
click at [490, 249] on div "Who called in this service?" at bounding box center [628, 262] width 335 height 26
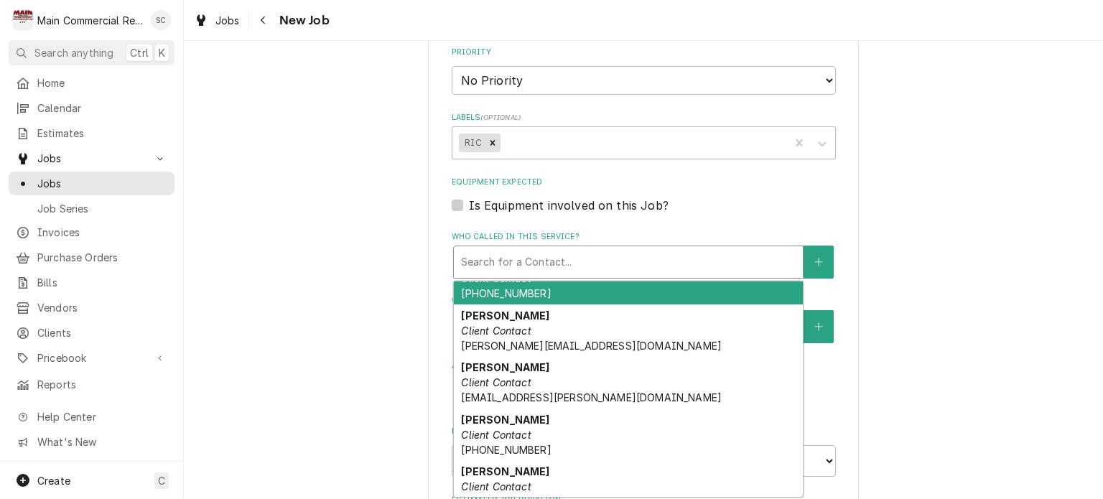
scroll to position [201, 0]
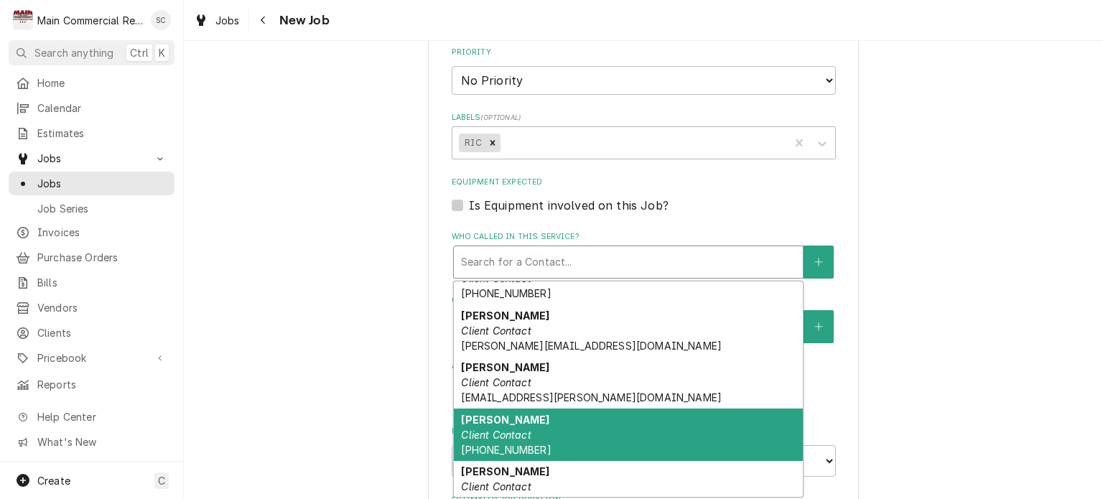
click at [515, 444] on span "(817) 995-2756" at bounding box center [506, 450] width 90 height 12
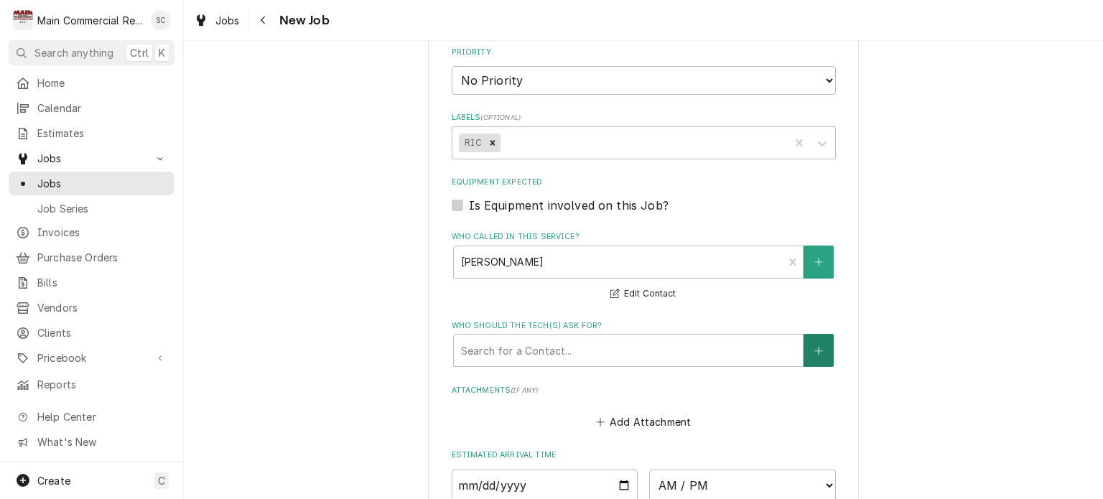
click at [818, 334] on button "Who should the tech(s) ask for?" at bounding box center [818, 350] width 30 height 33
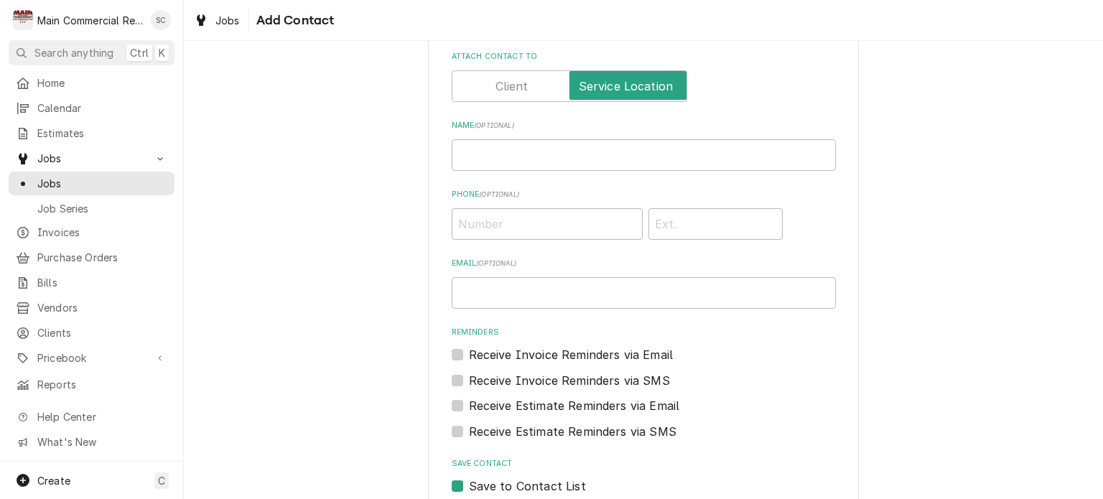
scroll to position [118, 0]
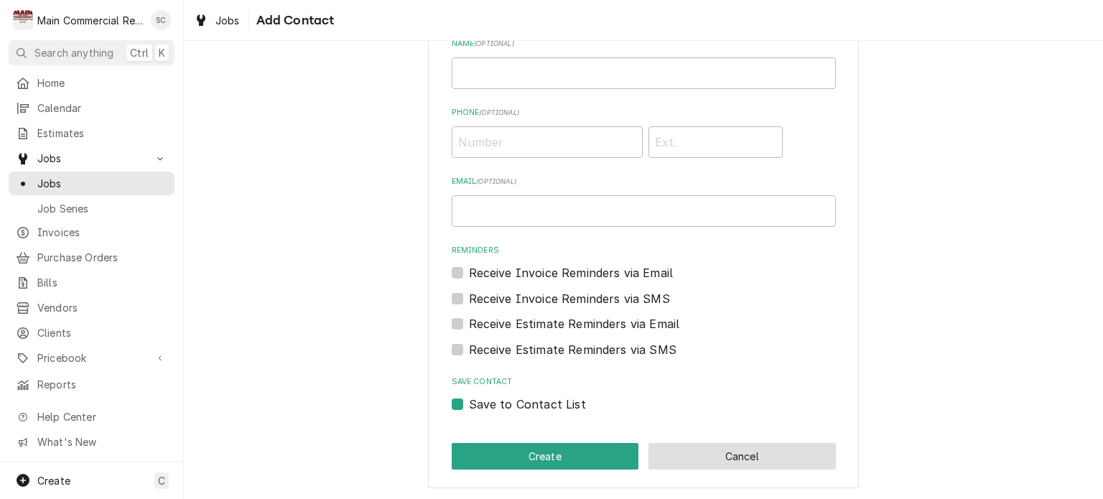
click at [695, 449] on button "Cancel" at bounding box center [741, 456] width 187 height 27
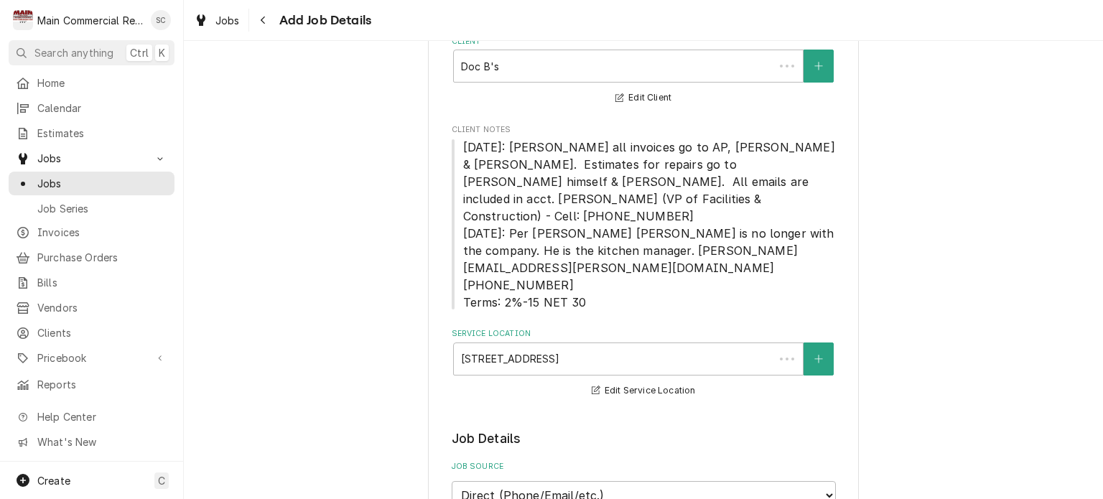
scroll to position [1028, 0]
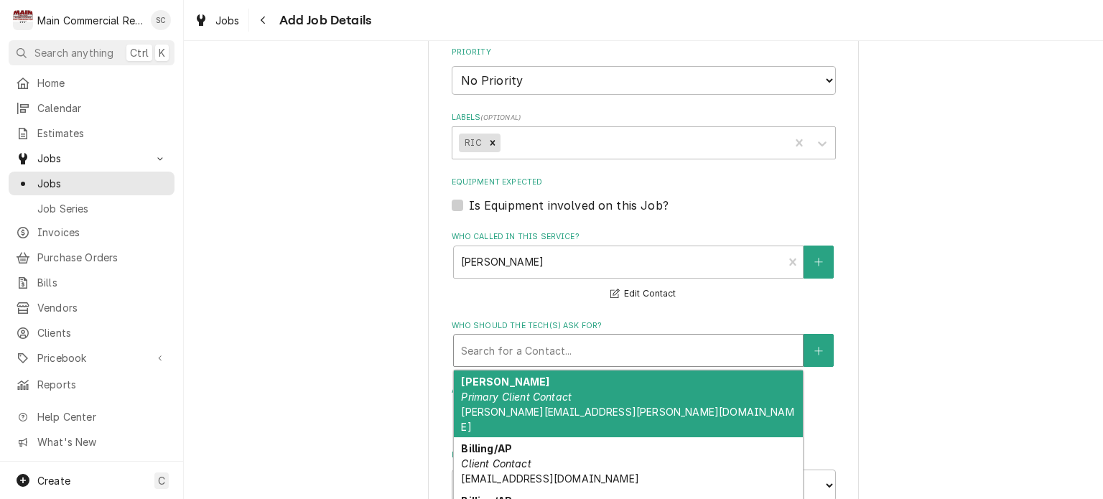
click at [635, 337] on div "Who should the tech(s) ask for?" at bounding box center [628, 350] width 335 height 26
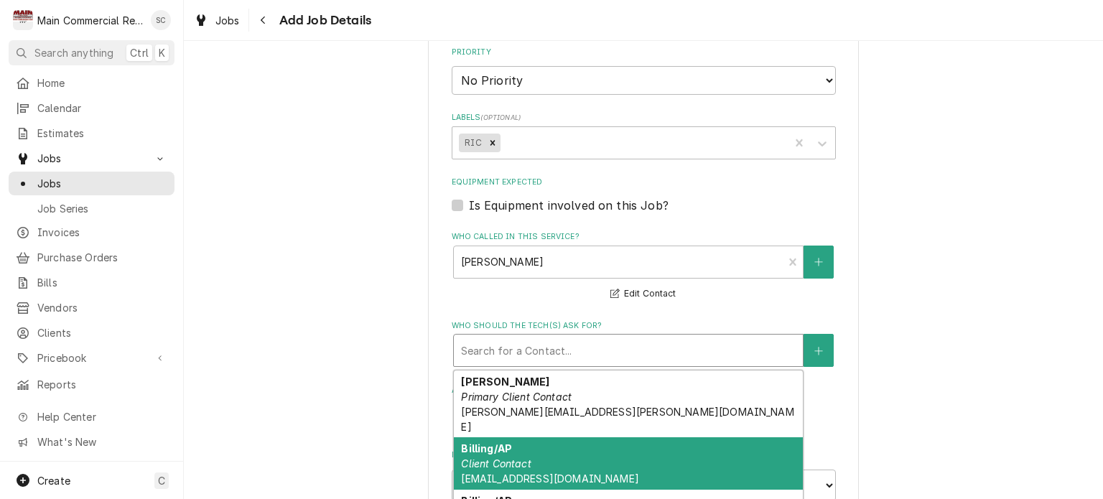
scroll to position [251, 0]
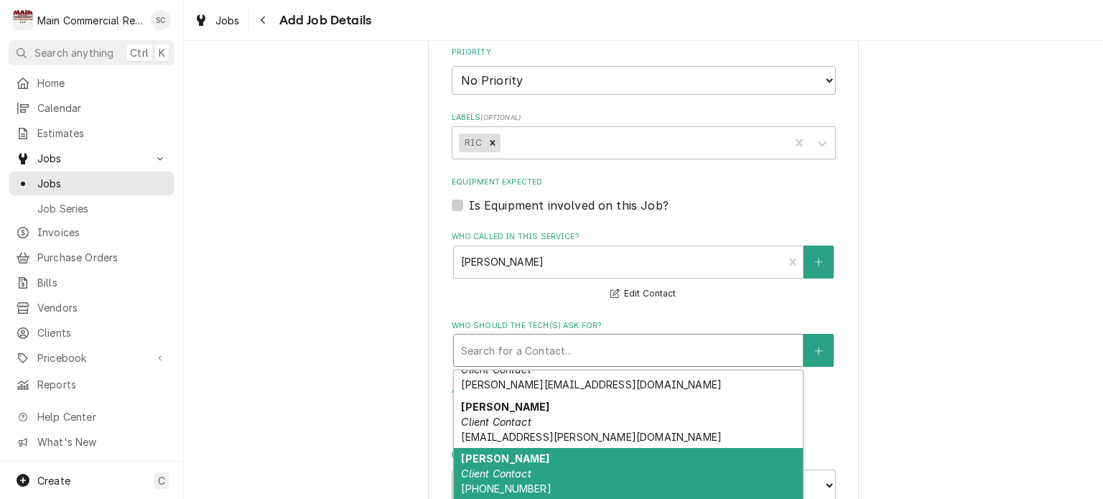
click at [540, 448] on div "Rhett Client Contact (817) 995-2756" at bounding box center [628, 474] width 349 height 52
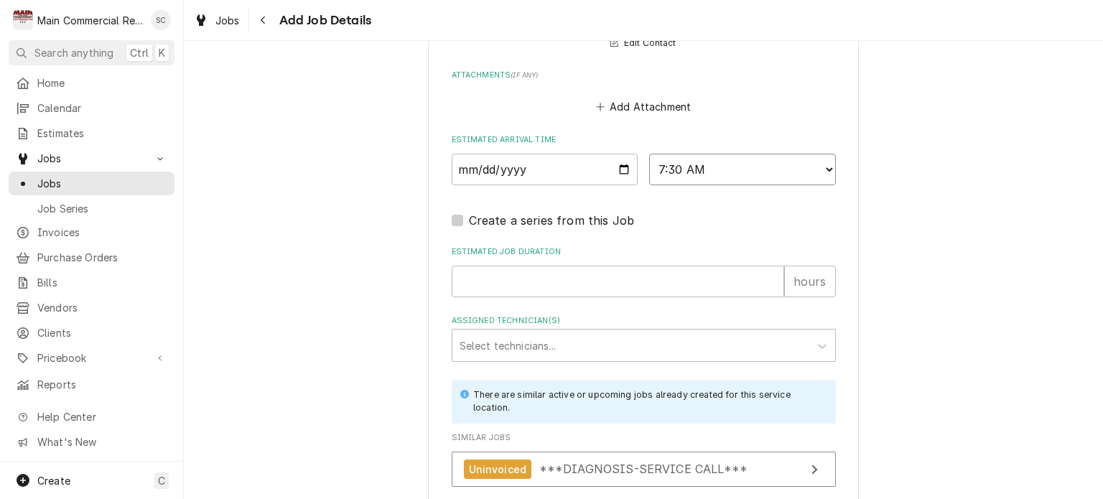
scroll to position [1446, 0]
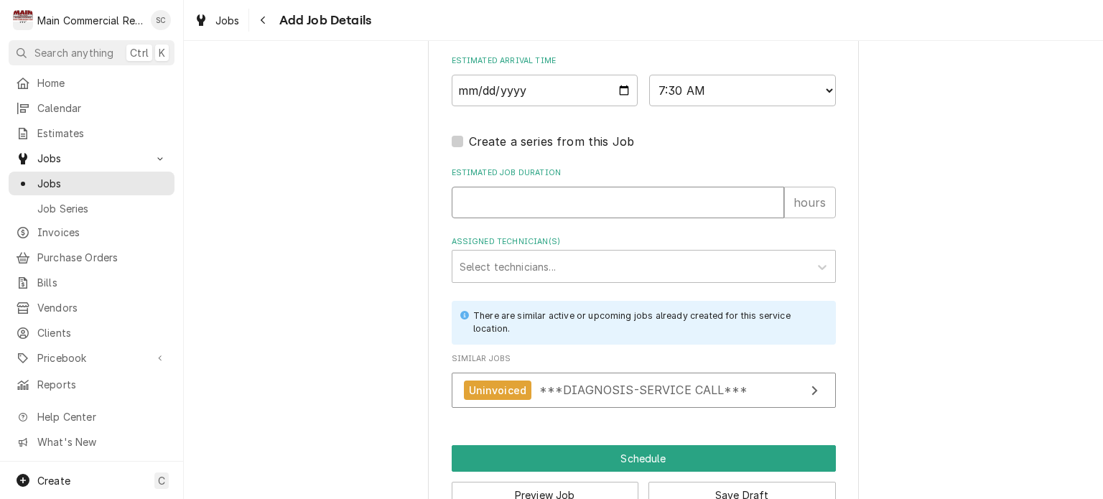
click at [605, 187] on input "Estimated Job Duration" at bounding box center [618, 203] width 332 height 32
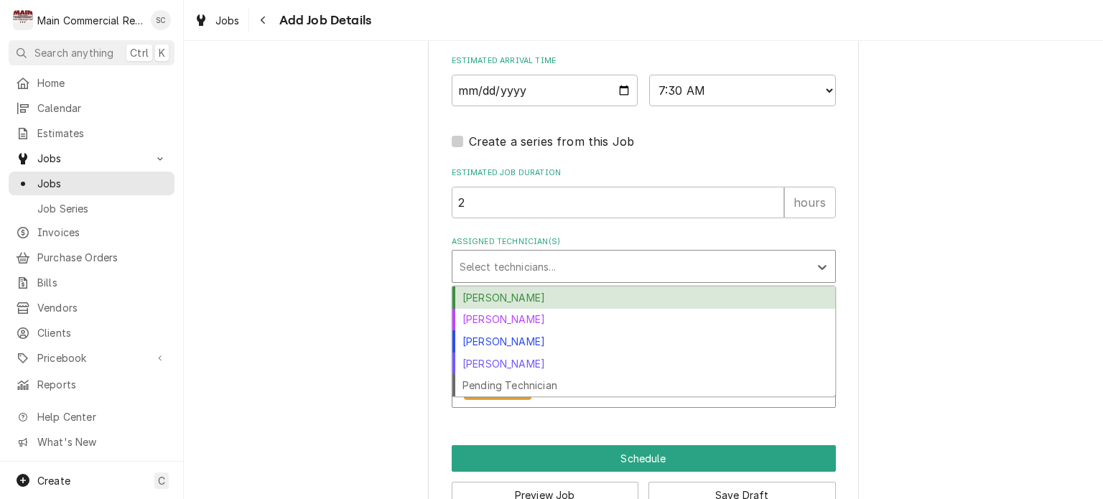
click at [574, 253] on div "Assigned Technician(s)" at bounding box center [630, 266] width 342 height 26
click at [541, 286] on div "Caleb Gorton" at bounding box center [643, 297] width 383 height 22
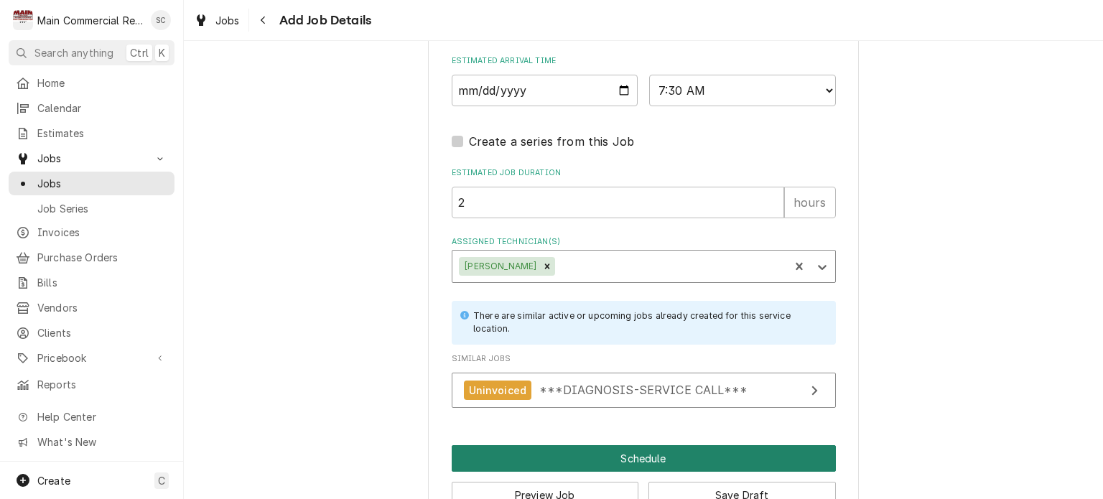
click at [523, 445] on button "Schedule" at bounding box center [644, 458] width 384 height 27
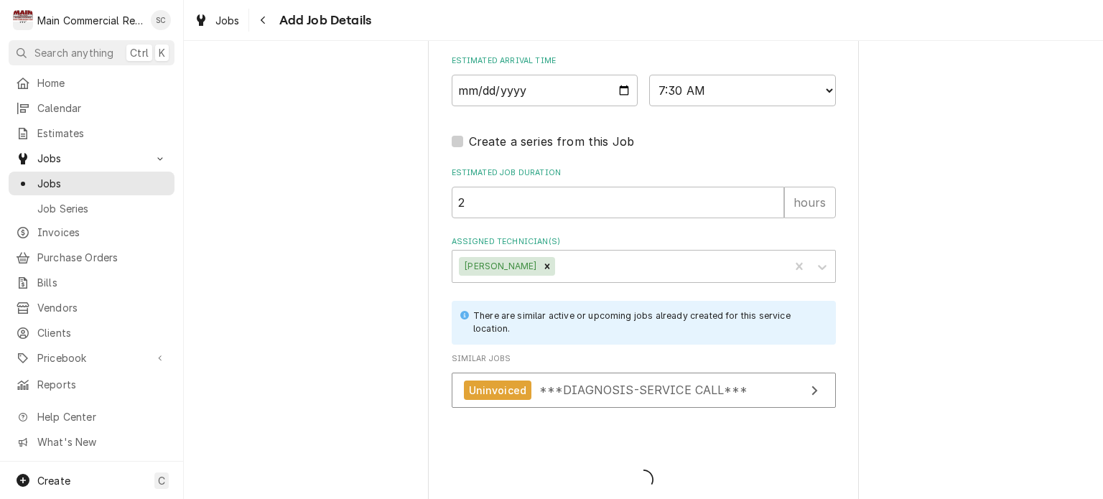
scroll to position [1434, 0]
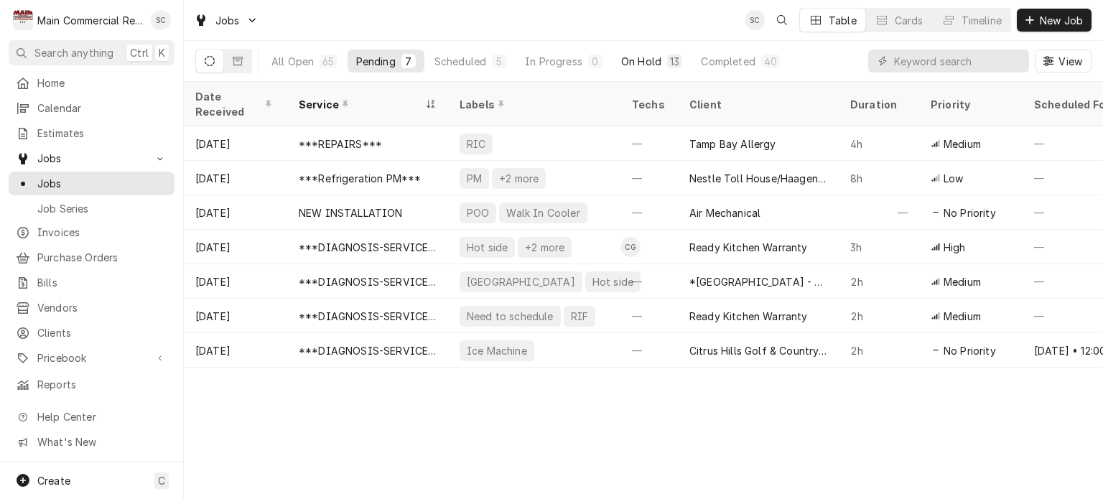
click at [653, 60] on div "On Hold" at bounding box center [641, 61] width 40 height 15
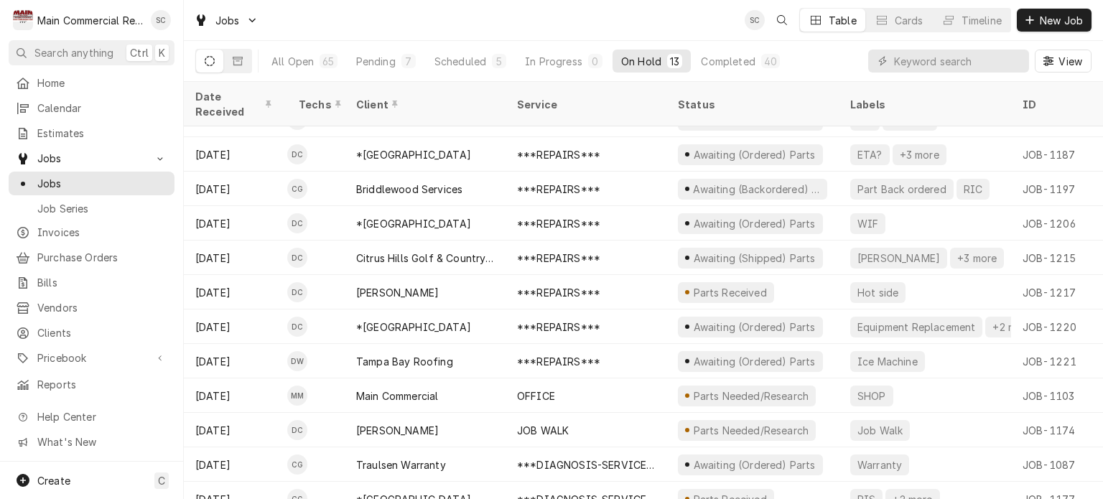
scroll to position [69, 0]
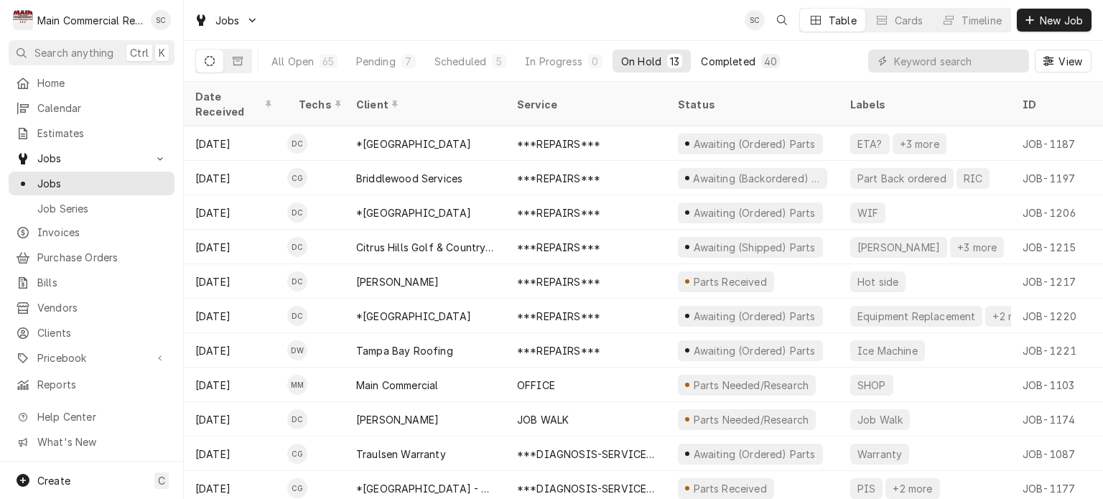
click at [734, 59] on div "Completed" at bounding box center [728, 61] width 54 height 15
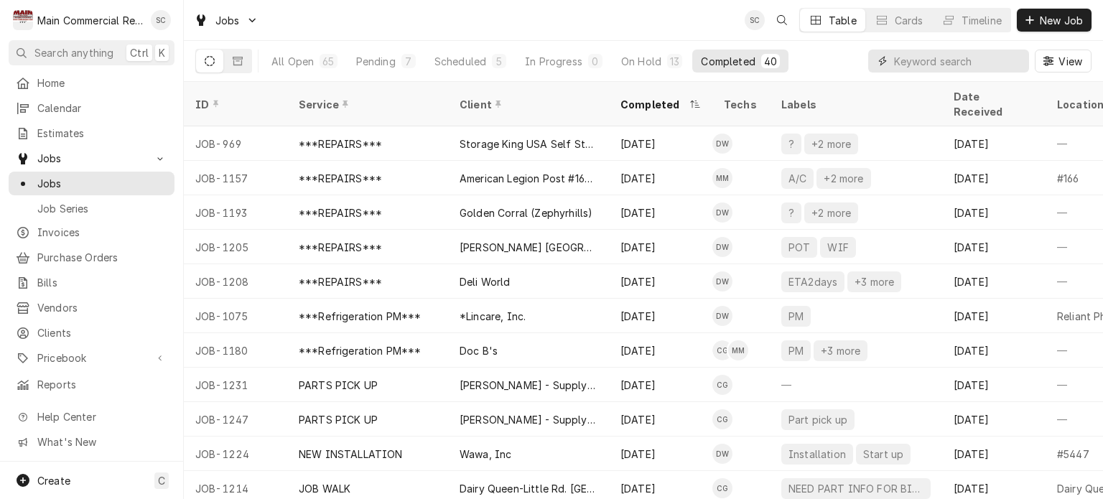
click at [911, 59] on input "Dynamic Content Wrapper" at bounding box center [958, 61] width 128 height 23
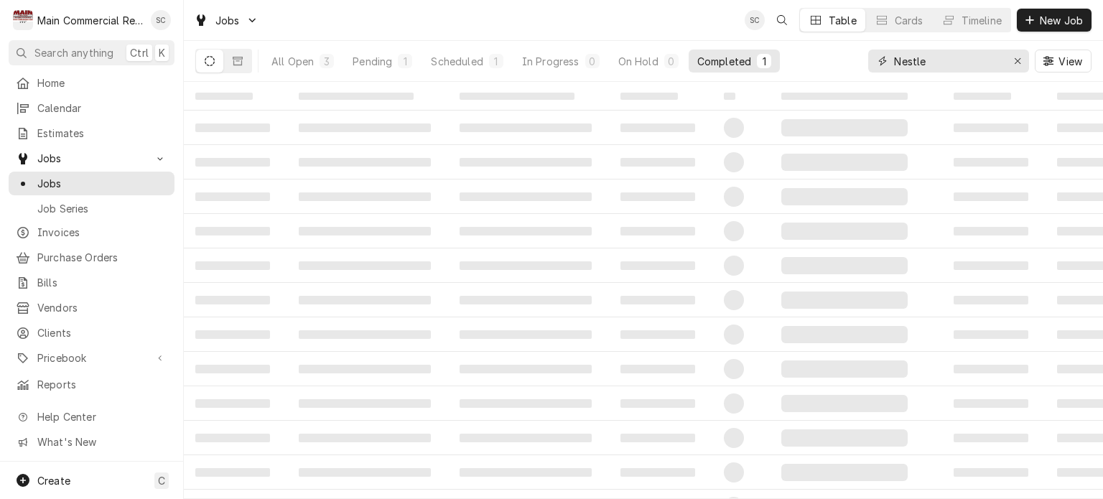
type input "Nestle"
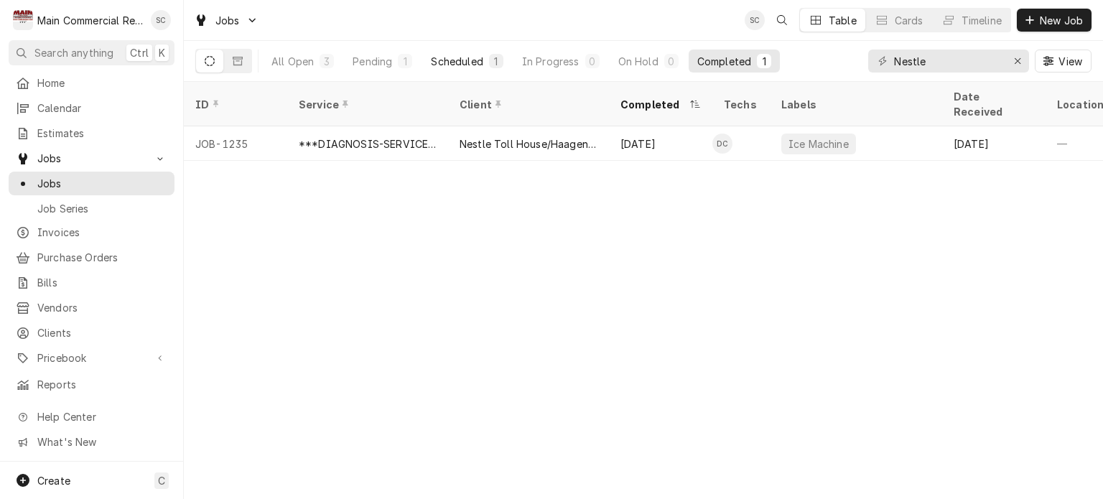
click at [452, 57] on div "Scheduled" at bounding box center [457, 61] width 52 height 15
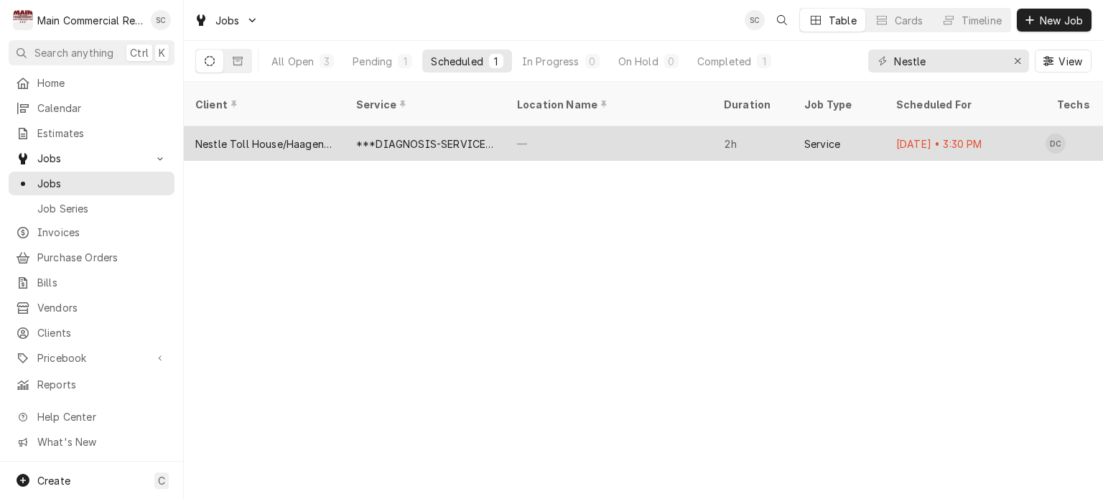
click at [411, 136] on div "***DIAGNOSIS-SERVICE CALL***" at bounding box center [425, 143] width 138 height 15
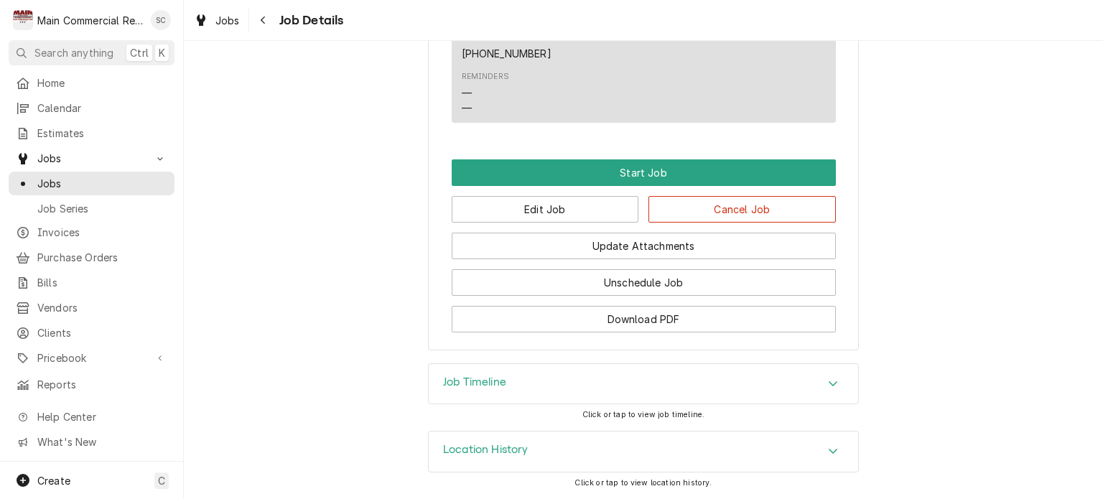
scroll to position [1094, 0]
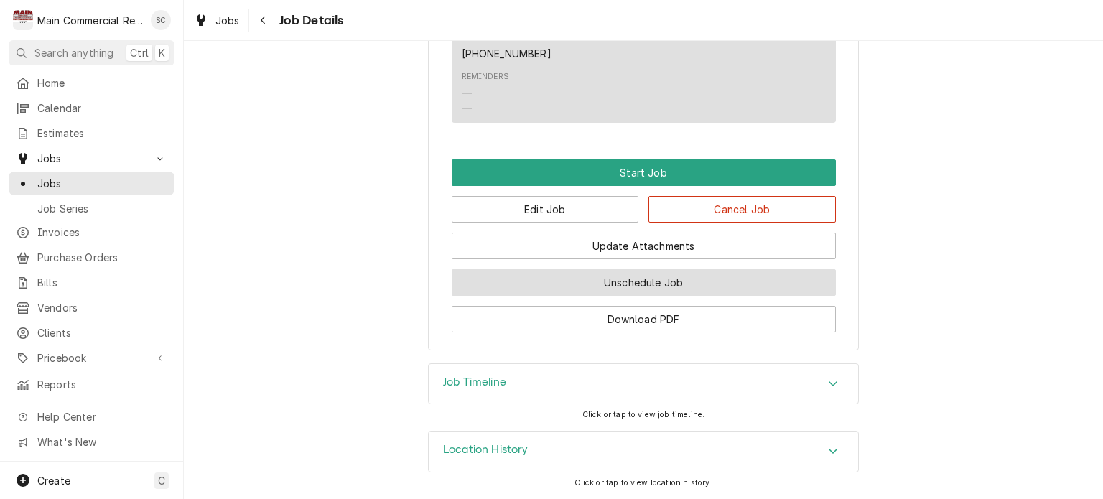
click at [675, 285] on button "Unschedule Job" at bounding box center [644, 282] width 384 height 27
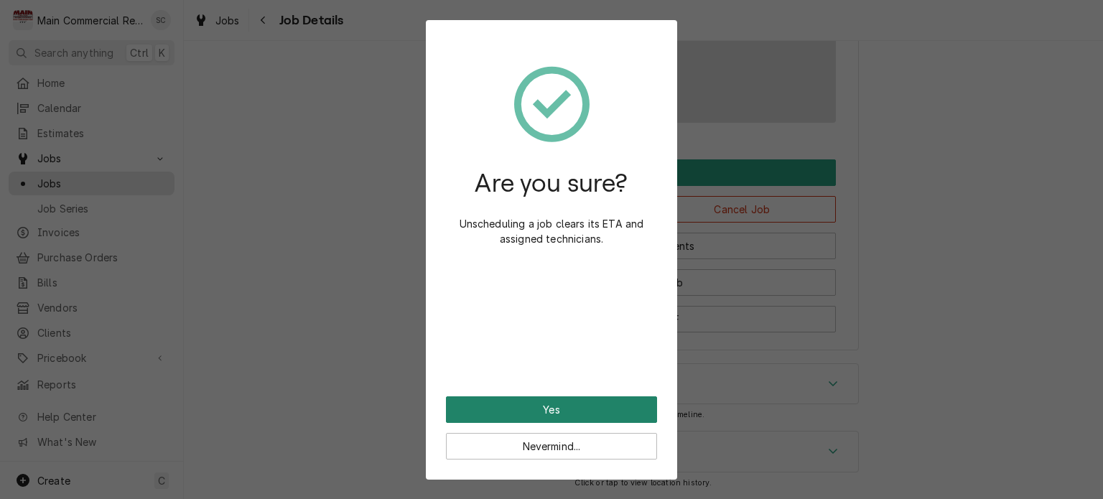
click at [547, 411] on button "Yes" at bounding box center [551, 409] width 211 height 27
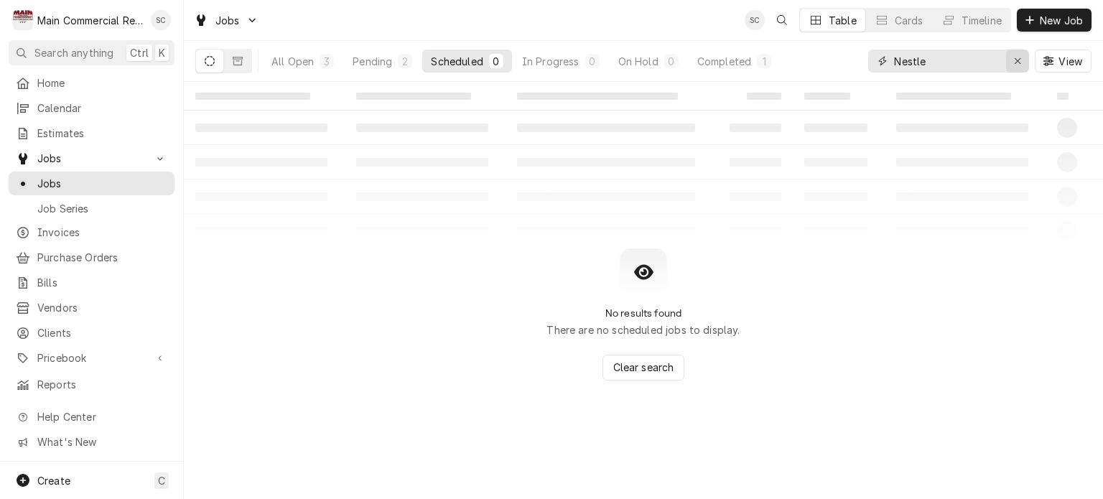
click at [1019, 61] on icon "Erase input" at bounding box center [1018, 61] width 8 height 10
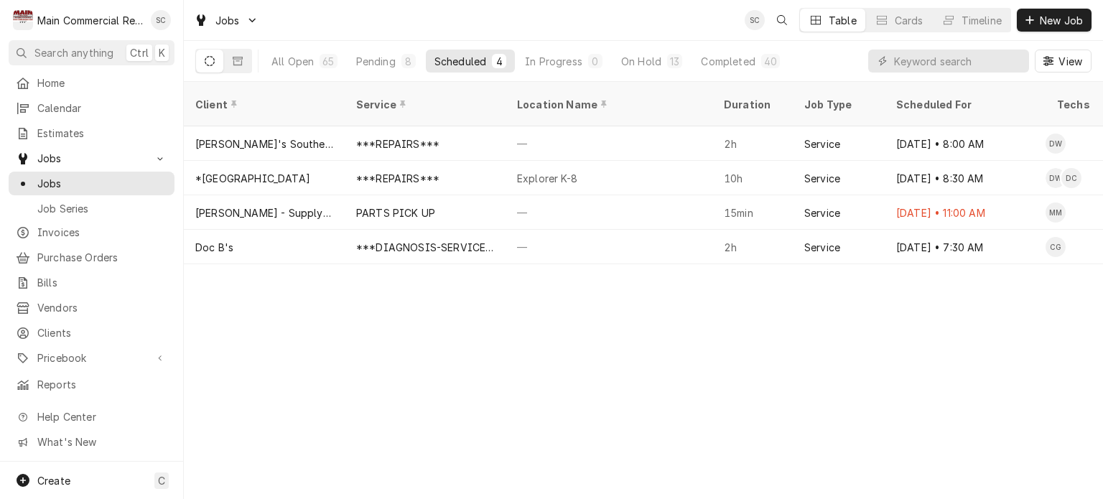
click at [742, 338] on div "Client Service Location Name Duration Job Type Scheduled For Techs Status Label…" at bounding box center [643, 290] width 919 height 417
